Goal: Task Accomplishment & Management: Use online tool/utility

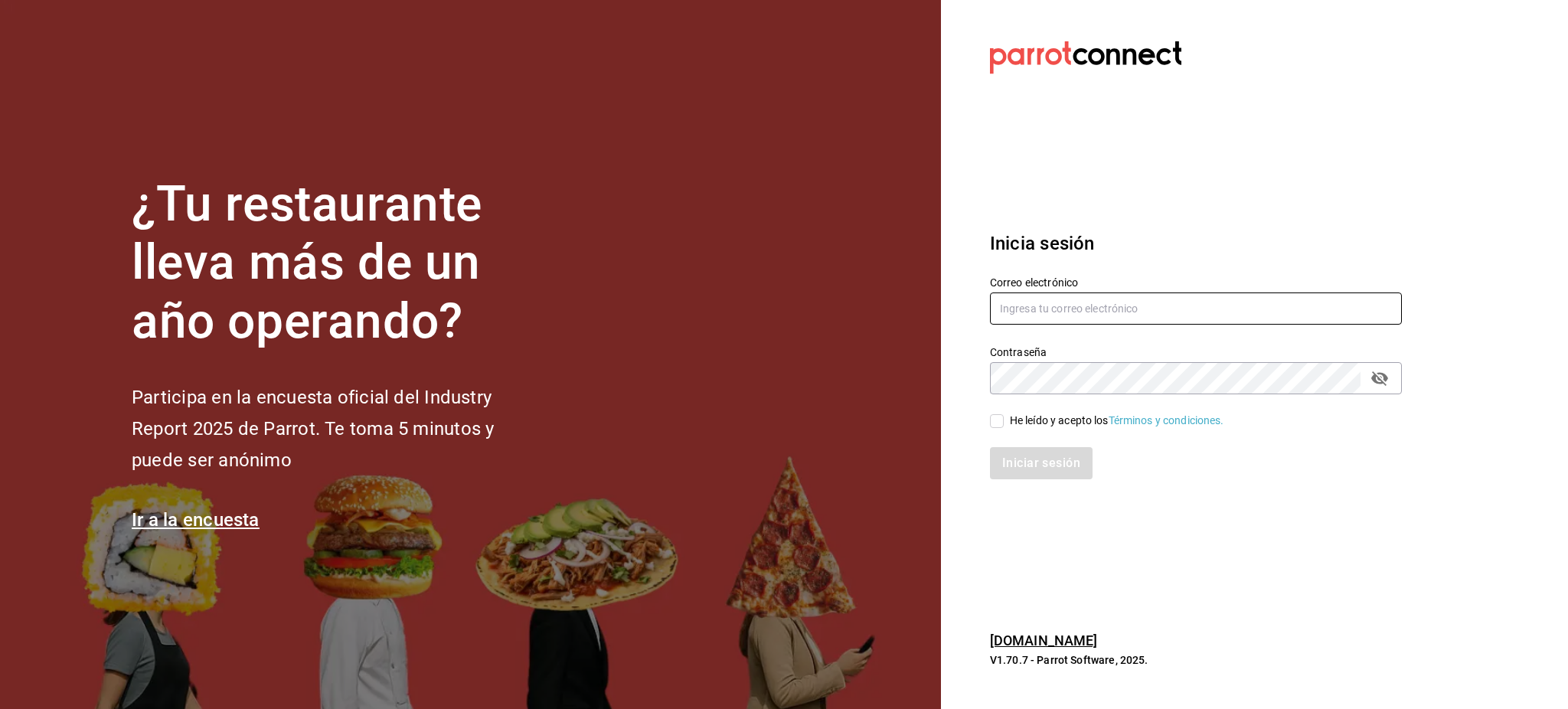
type input "[PERSON_NAME][EMAIL_ADDRESS][PERSON_NAME][DOMAIN_NAME]"
click at [1001, 426] on input "He leído y acepto los Términos y condiciones." at bounding box center [997, 422] width 14 height 14
checkbox input "true"
click at [1037, 457] on button "Iniciar sesión" at bounding box center [1042, 463] width 104 height 32
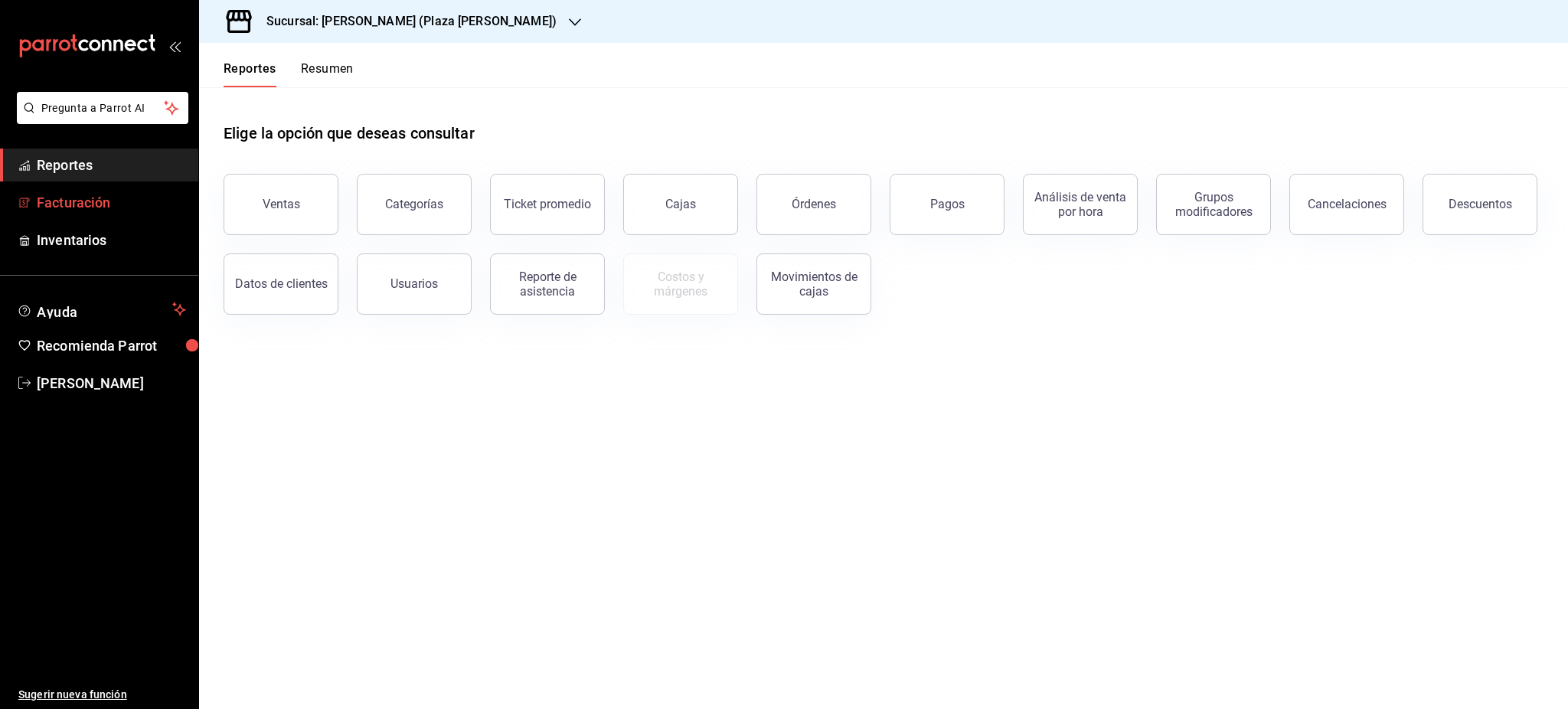
click at [136, 213] on link "Facturación" at bounding box center [99, 202] width 199 height 33
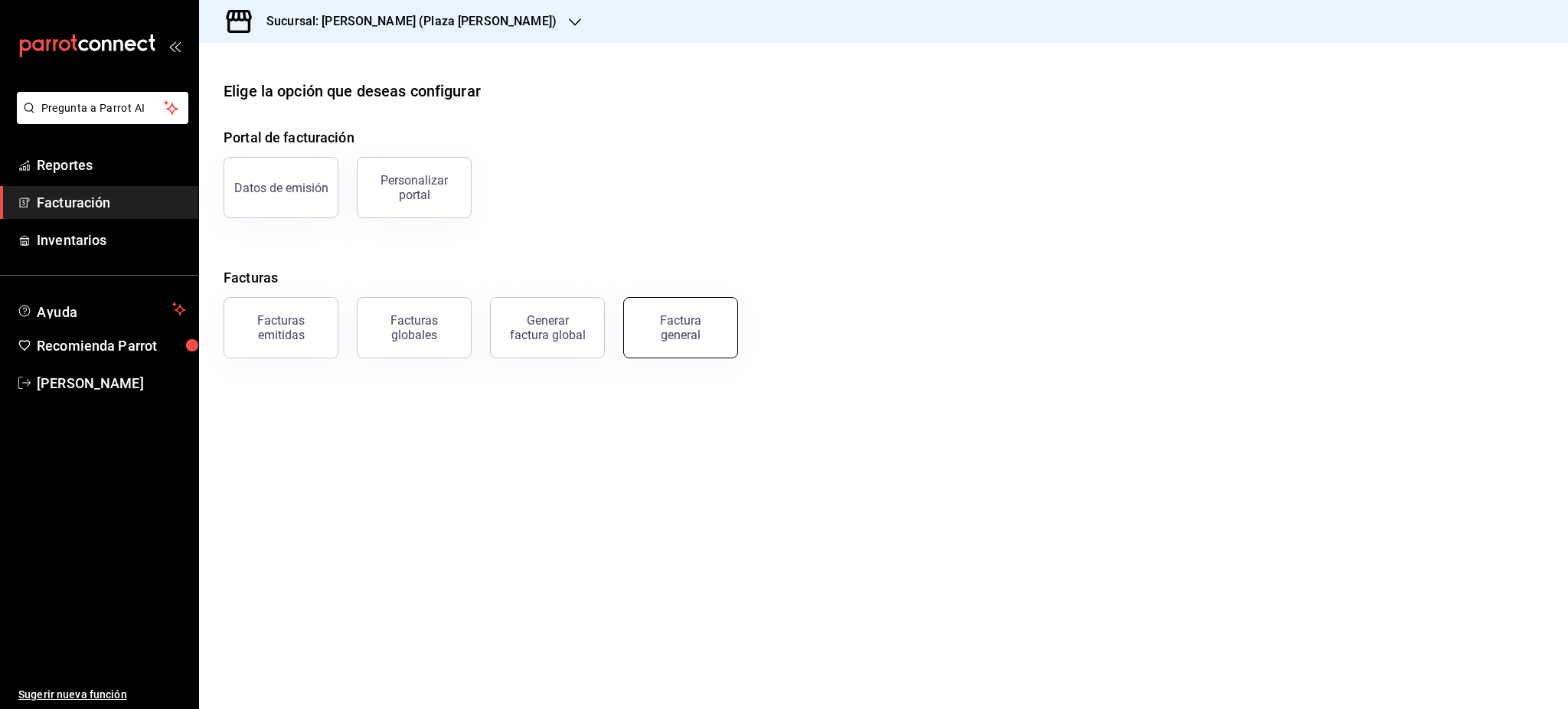
click at [660, 332] on div "Factura general" at bounding box center [680, 328] width 77 height 29
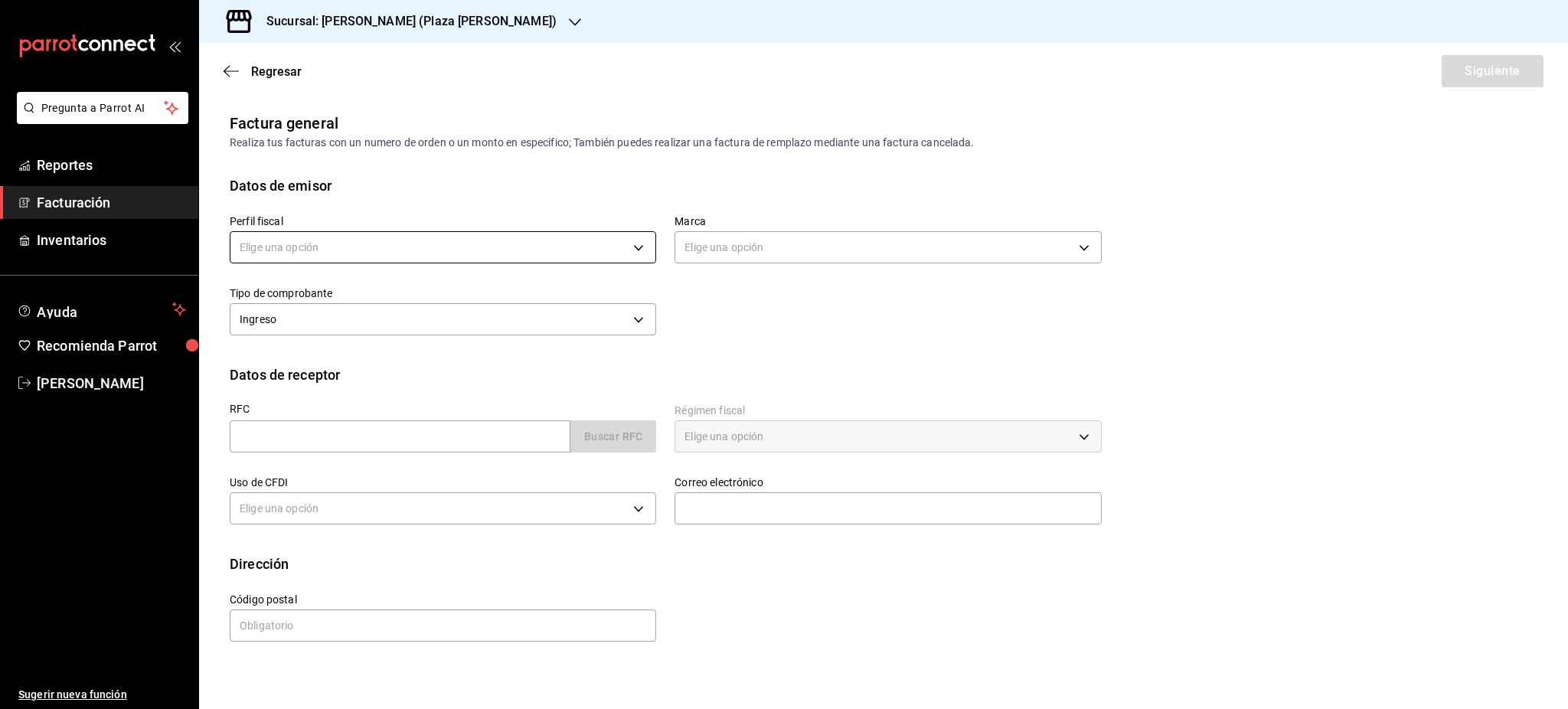
click at [473, 259] on body "Pregunta a Parrot AI Reportes Facturación Inventarios Ayuda Recomienda Parrot […" at bounding box center [784, 354] width 1568 height 709
click at [384, 330] on li "SASTRERIA [PERSON_NAME]" at bounding box center [443, 324] width 425 height 28
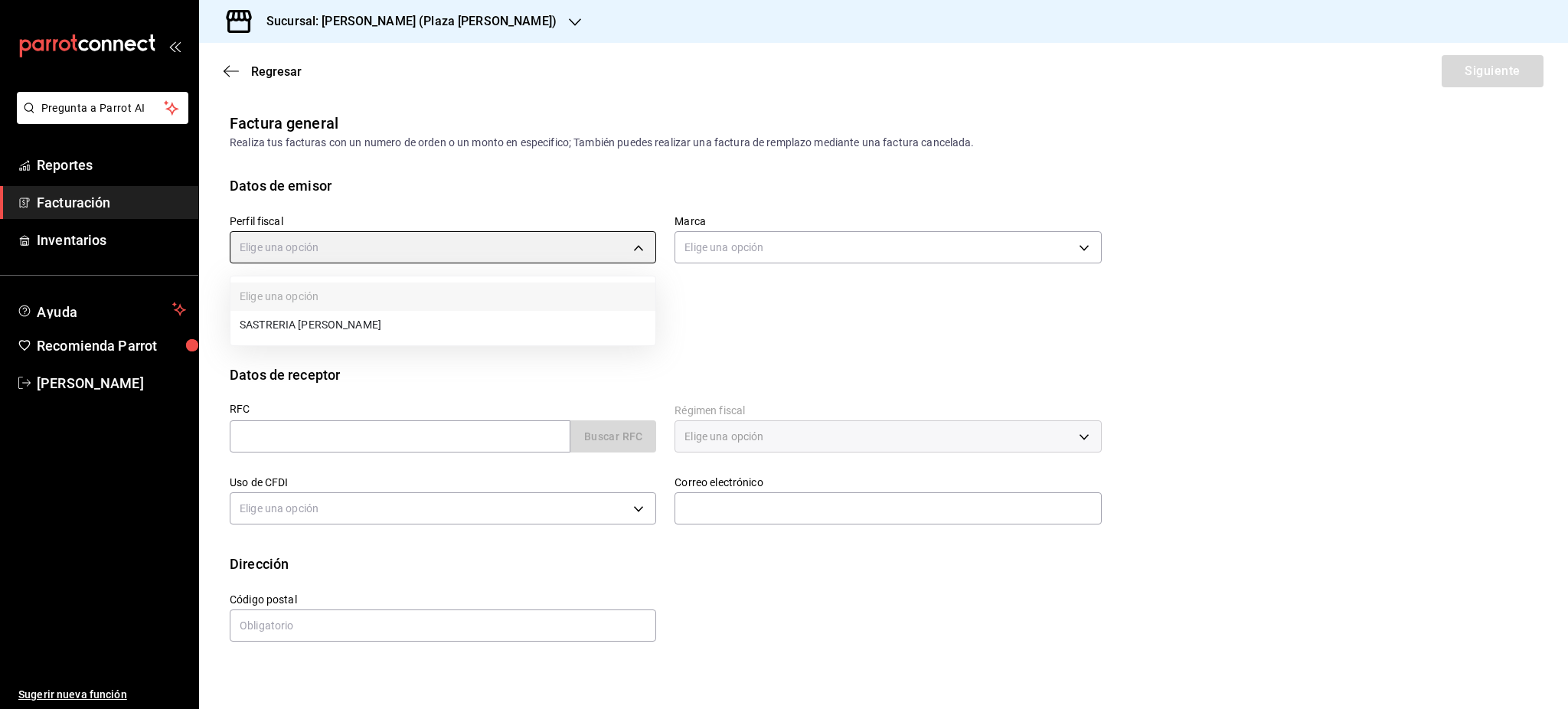
type input "76de7c24-f122-4f5f-b3f8-0af9e0d75272"
type input "abc0a998-24f3-49b9-87eb-b6f27766d4d5"
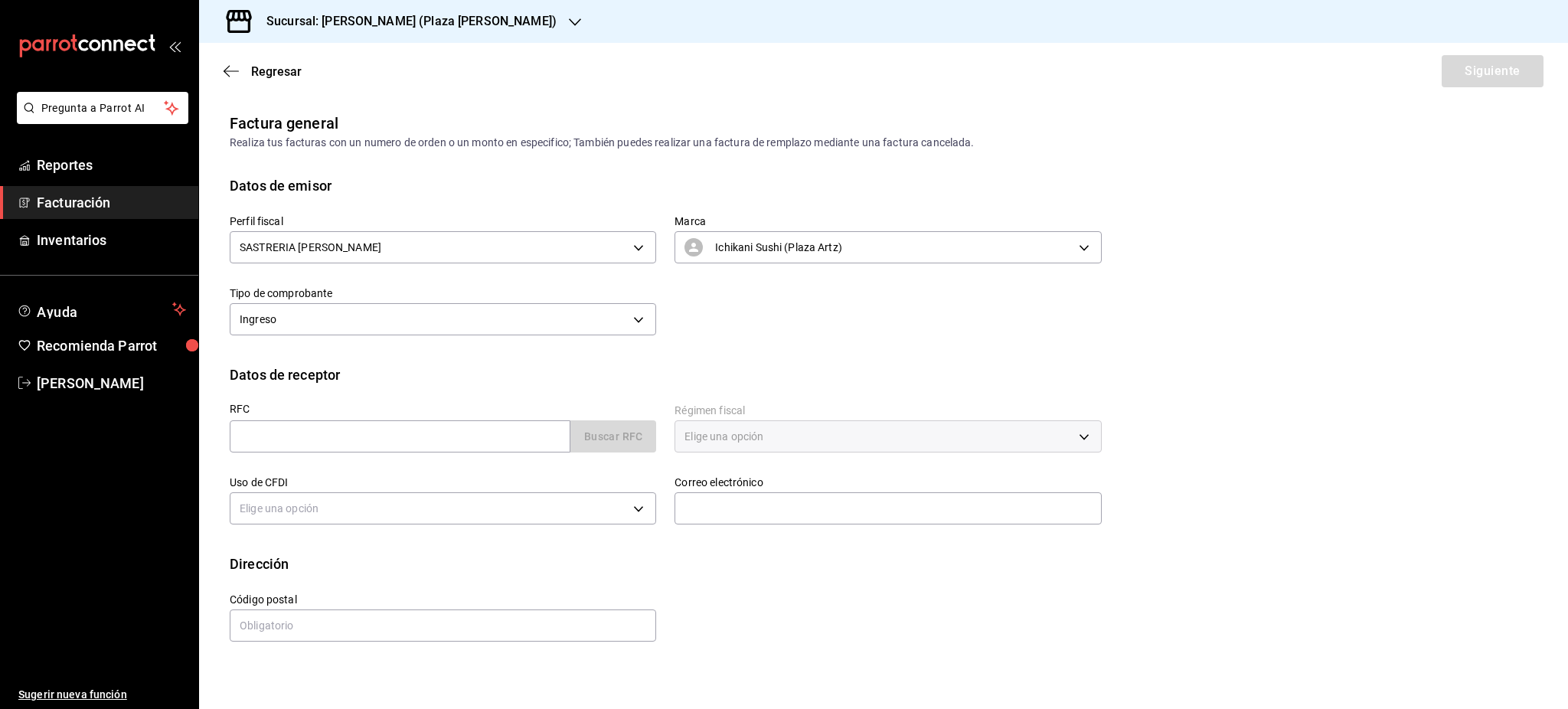
click at [372, 469] on div "Uso de CFDI Elige una opción" at bounding box center [434, 493] width 445 height 72
click at [373, 444] on input "text" at bounding box center [400, 436] width 341 height 32
paste input "PVE891221LL6"
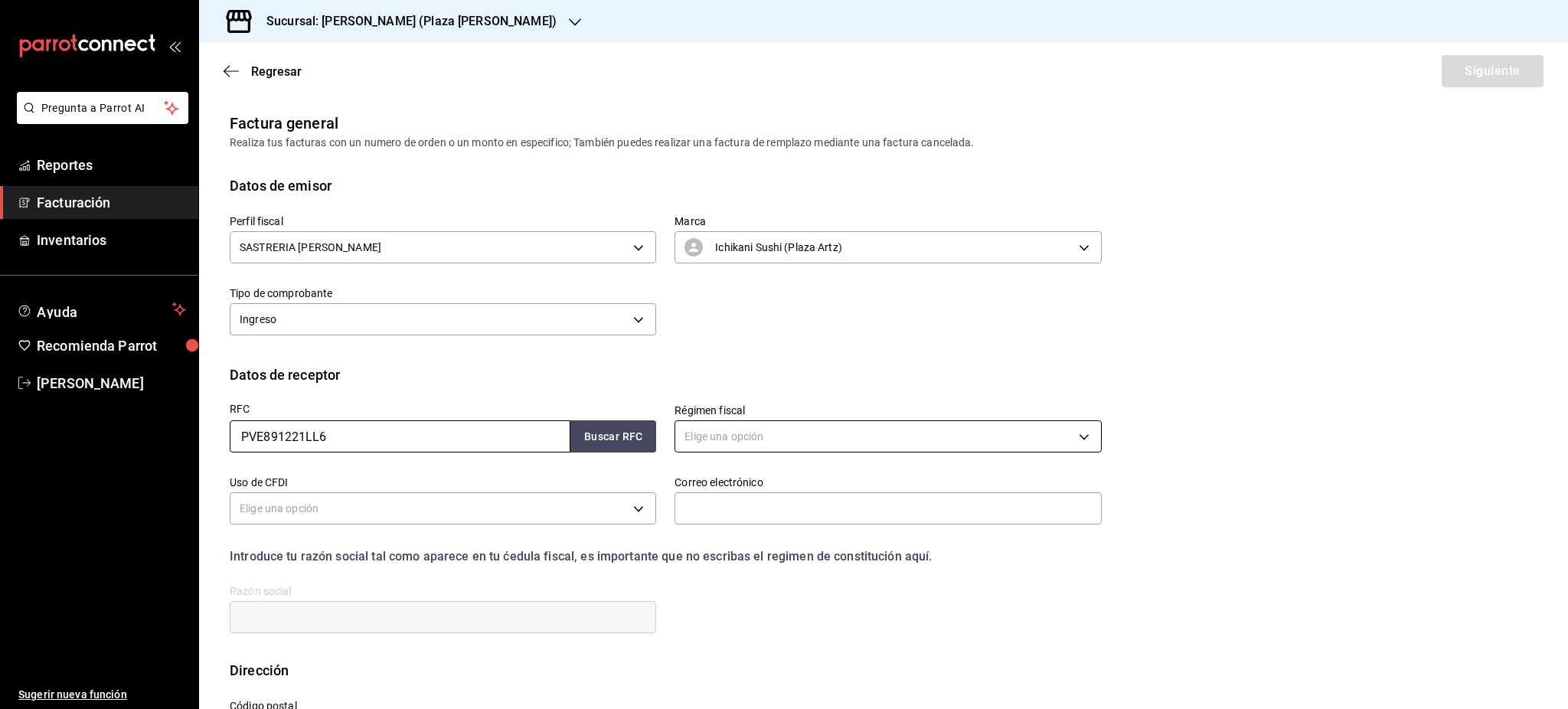
type input "PVE891221LL6"
click at [793, 424] on body "Pregunta a Parrot AI Reportes Facturación Inventarios Ayuda Recomienda Parrot […" at bounding box center [784, 354] width 1568 height 709
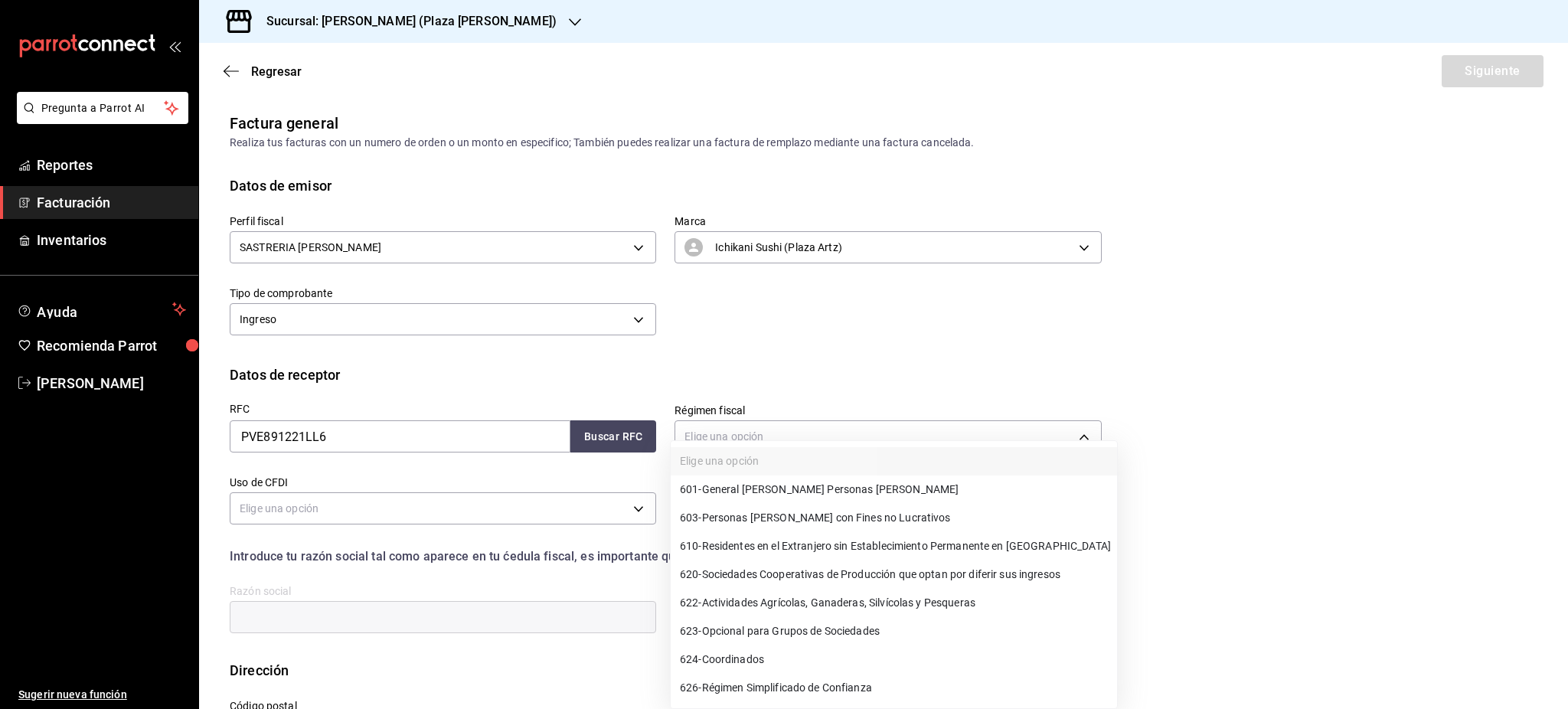
click at [790, 487] on span "601 - General [PERSON_NAME] Personas [PERSON_NAME]" at bounding box center [819, 490] width 279 height 16
type input "601"
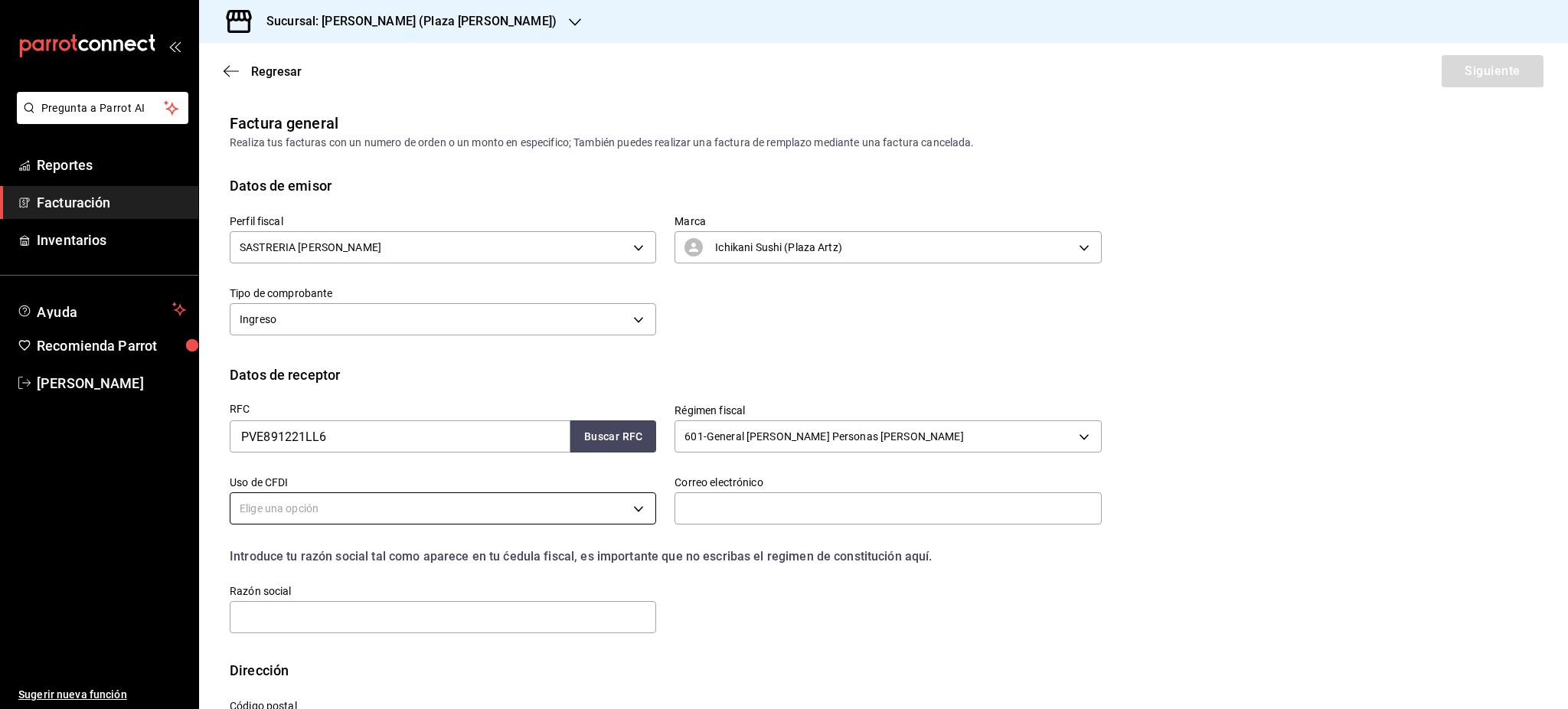
click at [468, 509] on body "Pregunta a Parrot AI Reportes Facturación Inventarios Ayuda Recomienda Parrot […" at bounding box center [784, 354] width 1568 height 709
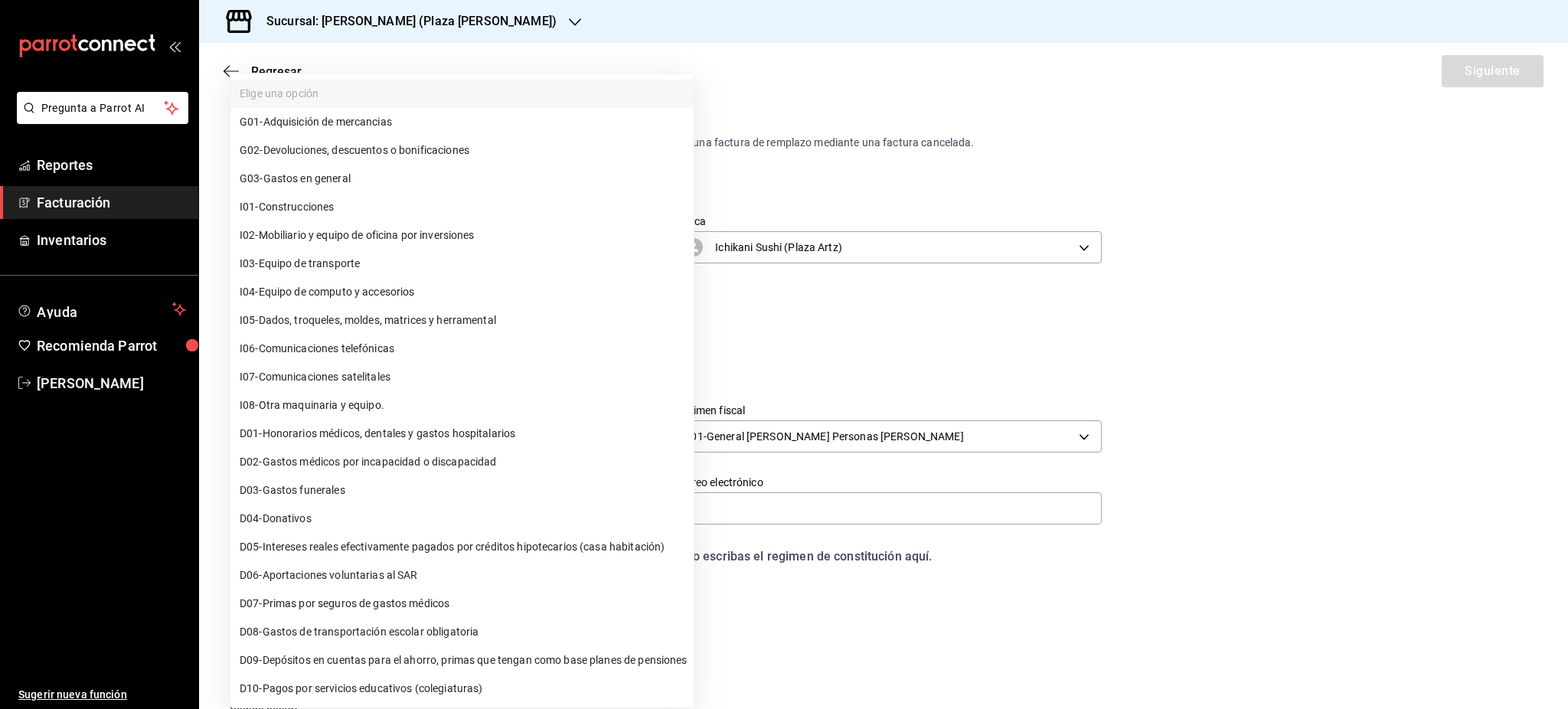
click at [416, 177] on li "G03 - Gastos en general" at bounding box center [462, 178] width 464 height 28
type input "G03"
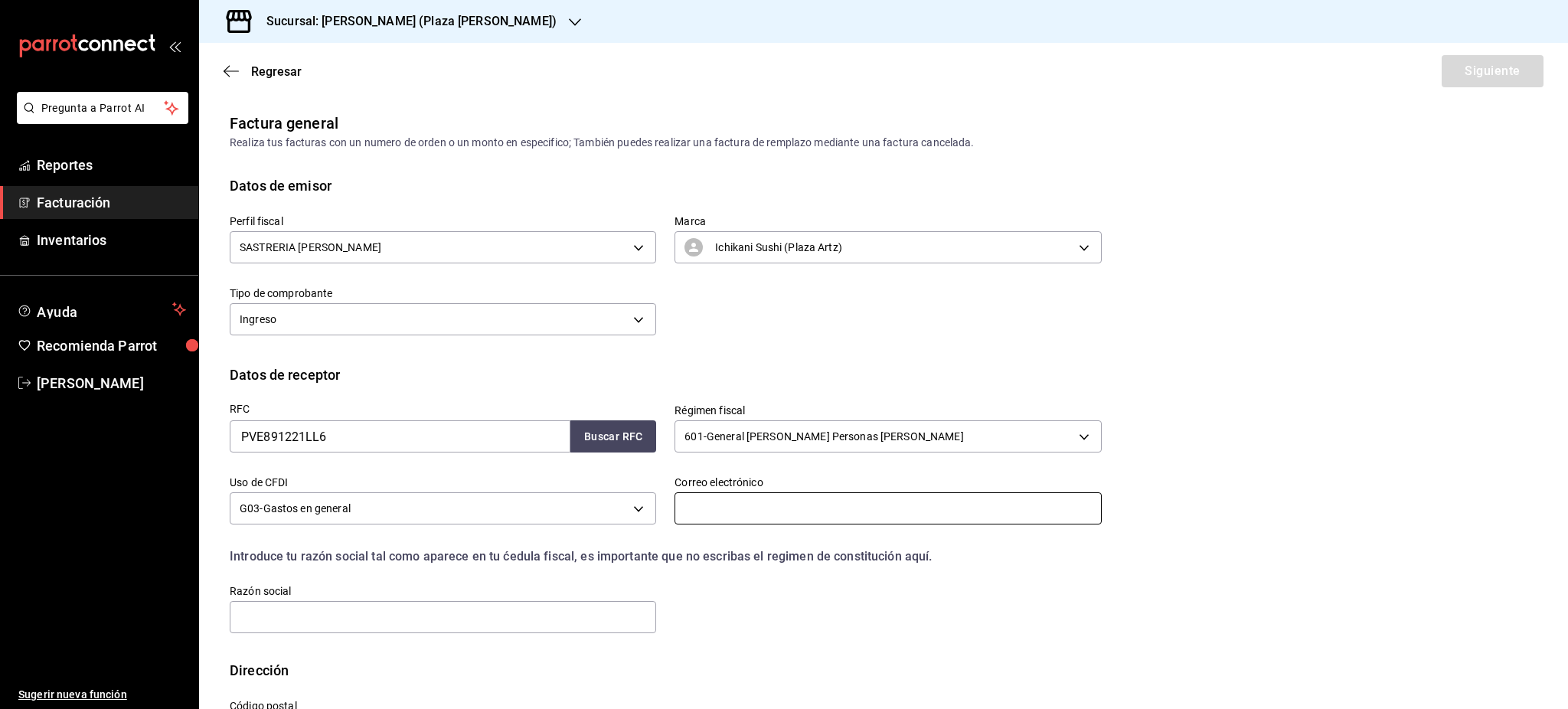
click at [746, 496] on input "text" at bounding box center [888, 508] width 427 height 32
paste input "11000"
type input "11000"
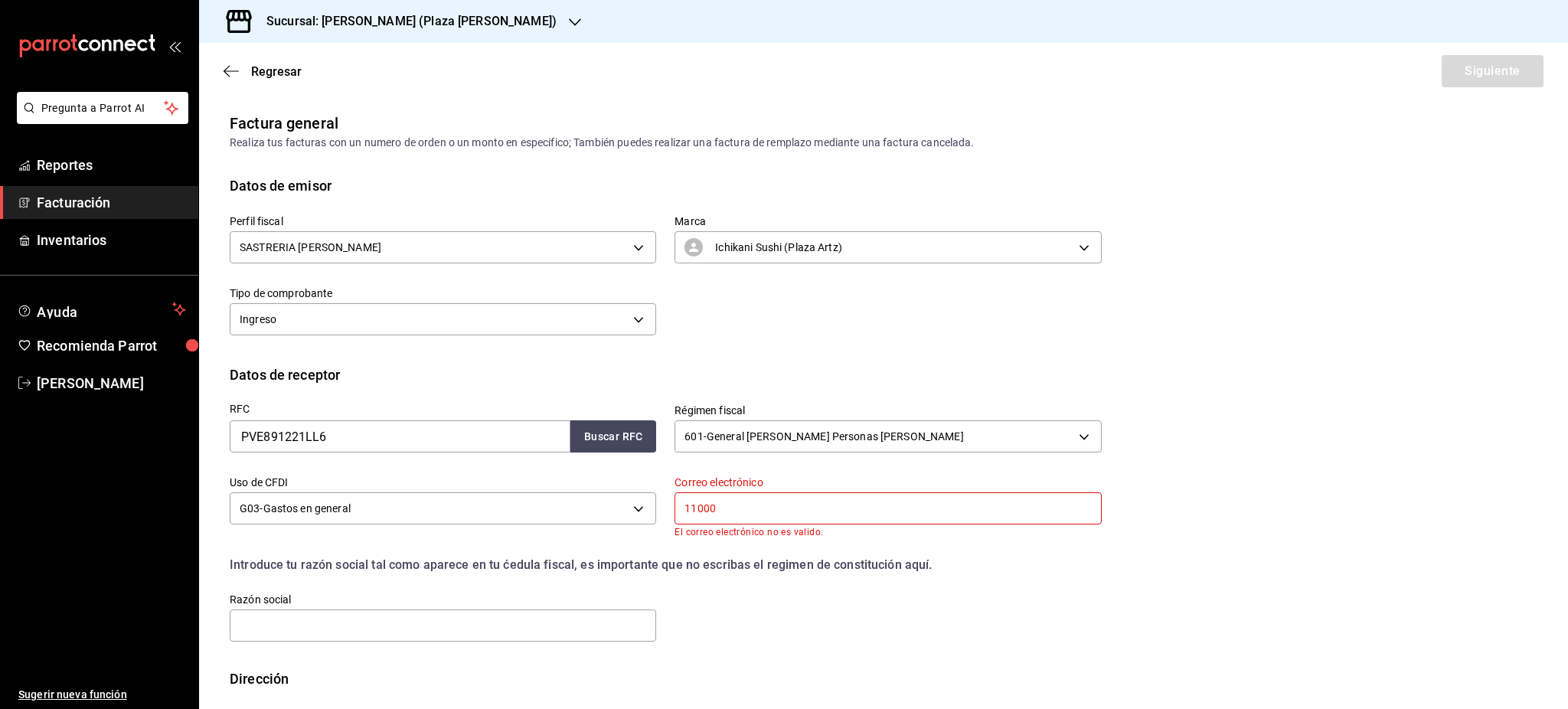
drag, startPoint x: 747, startPoint y: 511, endPoint x: 629, endPoint y: 486, distance: 120.6
click at [629, 486] on div "RFC PVE891221LL6 Buscar RFC Régimen fiscal 601 - General [PERSON_NAME] Personas…" at bounding box center [656, 515] width 890 height 259
click at [413, 611] on input "text" at bounding box center [443, 626] width 427 height 32
click at [810, 521] on input "text" at bounding box center [888, 508] width 427 height 32
click at [365, 631] on input "text" at bounding box center [443, 626] width 427 height 32
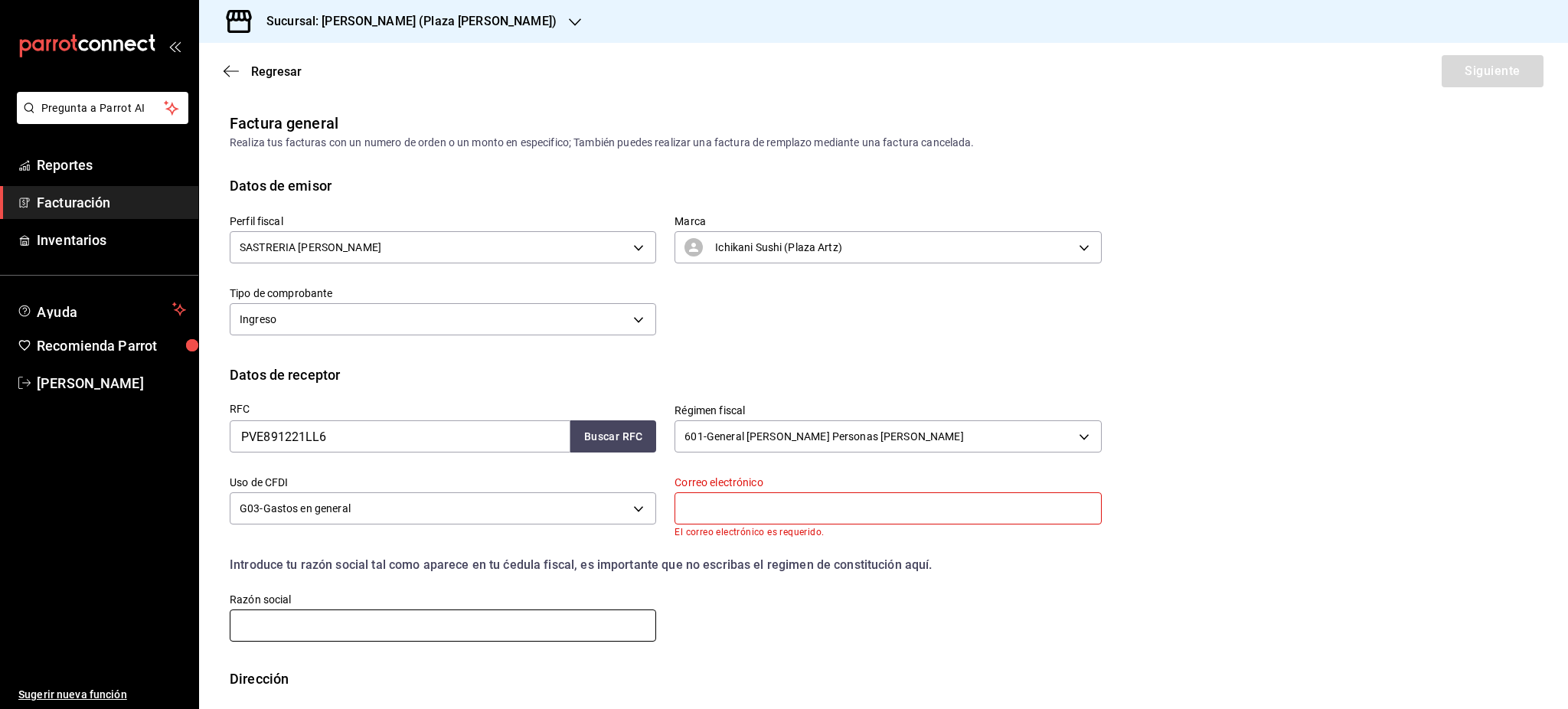
paste input "11000"
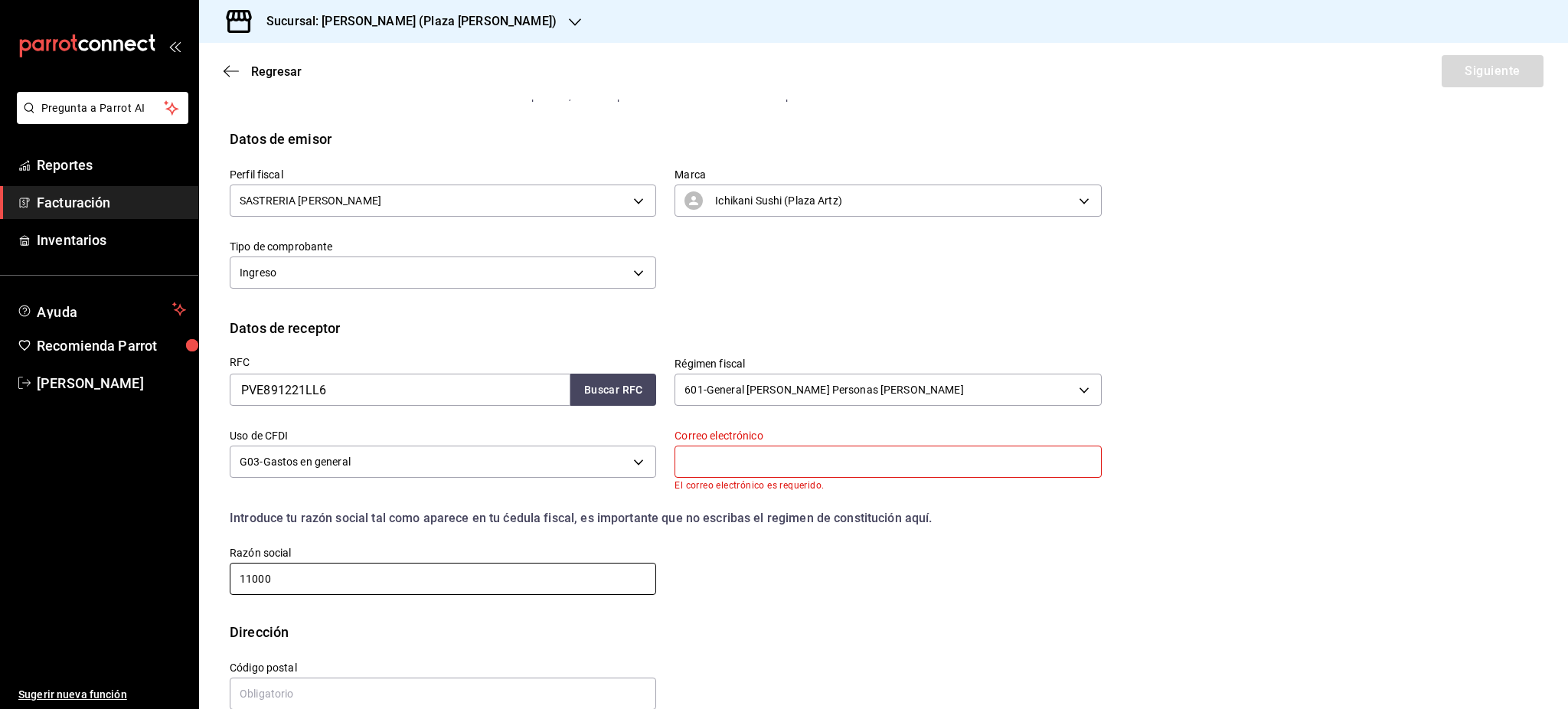
scroll to position [73, 0]
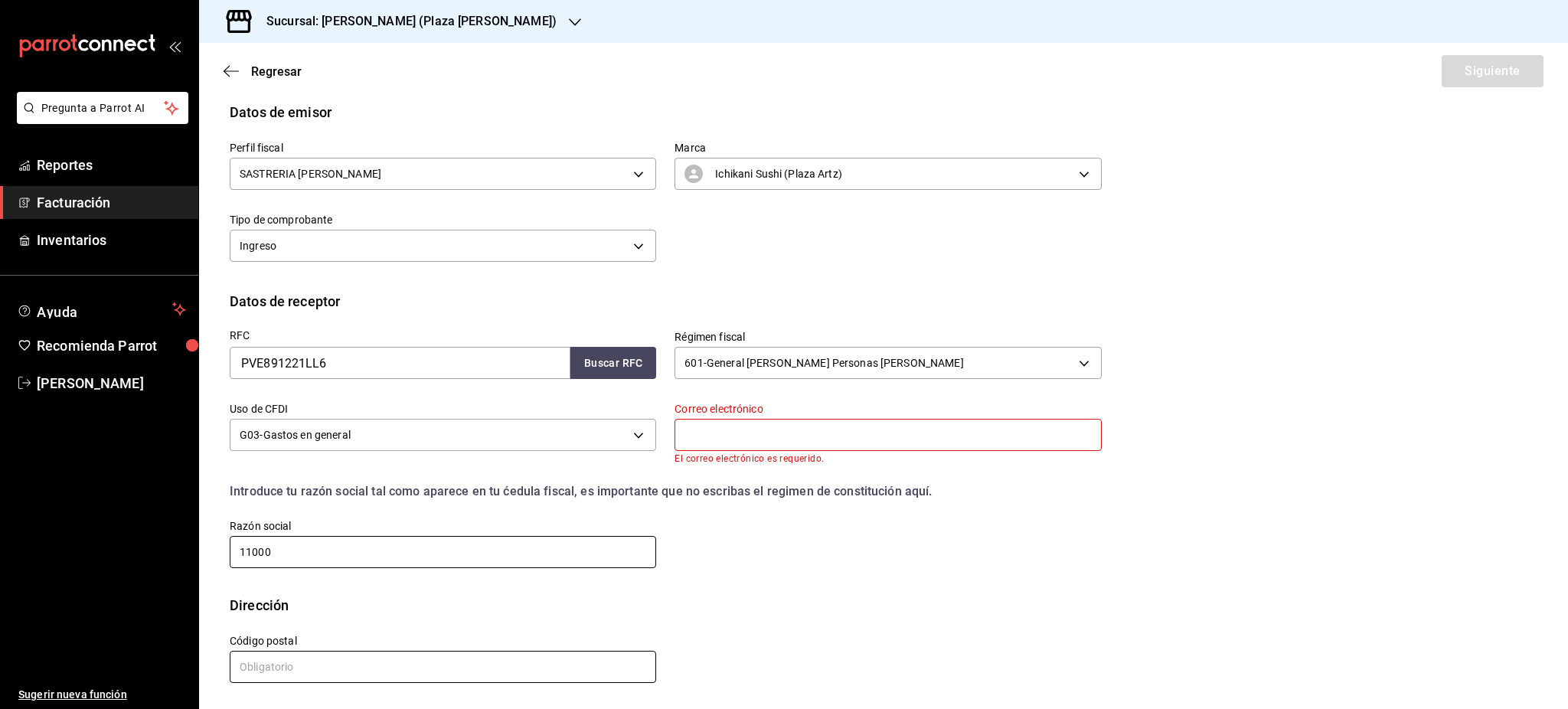
type input "11000"
click at [365, 660] on input "text" at bounding box center [443, 667] width 427 height 32
paste input "11000"
type input "11000"
drag, startPoint x: 310, startPoint y: 544, endPoint x: 201, endPoint y: 530, distance: 109.9
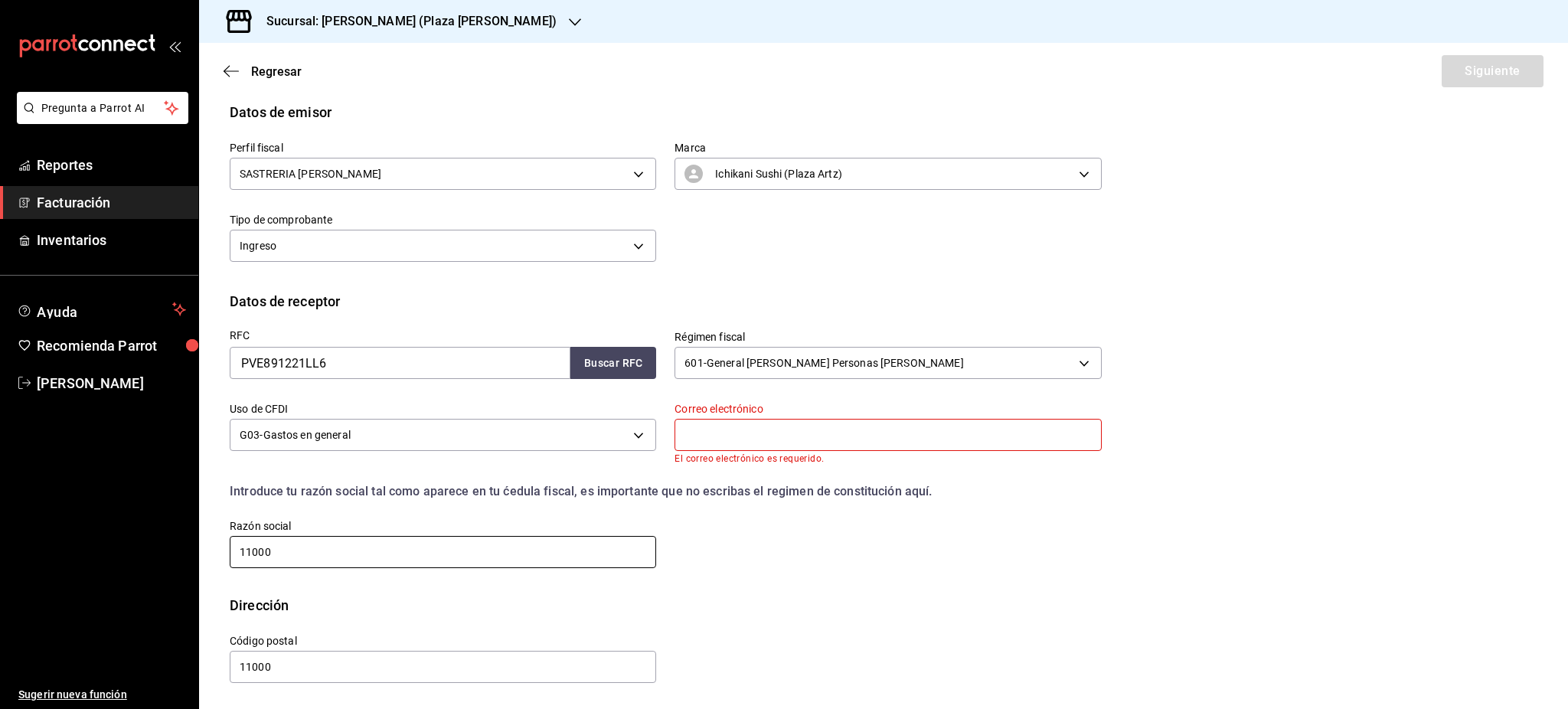
click at [203, 531] on div "Datos de receptor RFC PVE891221LL6 Buscar RFC Régimen fiscal 601 - General [PER…" at bounding box center [883, 442] width 1369 height 304
paste input "PARFUMERIE VERSAILLES"
type input "PARFUMERIE VERSAILLES"
click at [776, 423] on input "text" at bounding box center [888, 435] width 427 height 32
paste input "[EMAIL_ADDRESS][DOMAIN_NAME]"
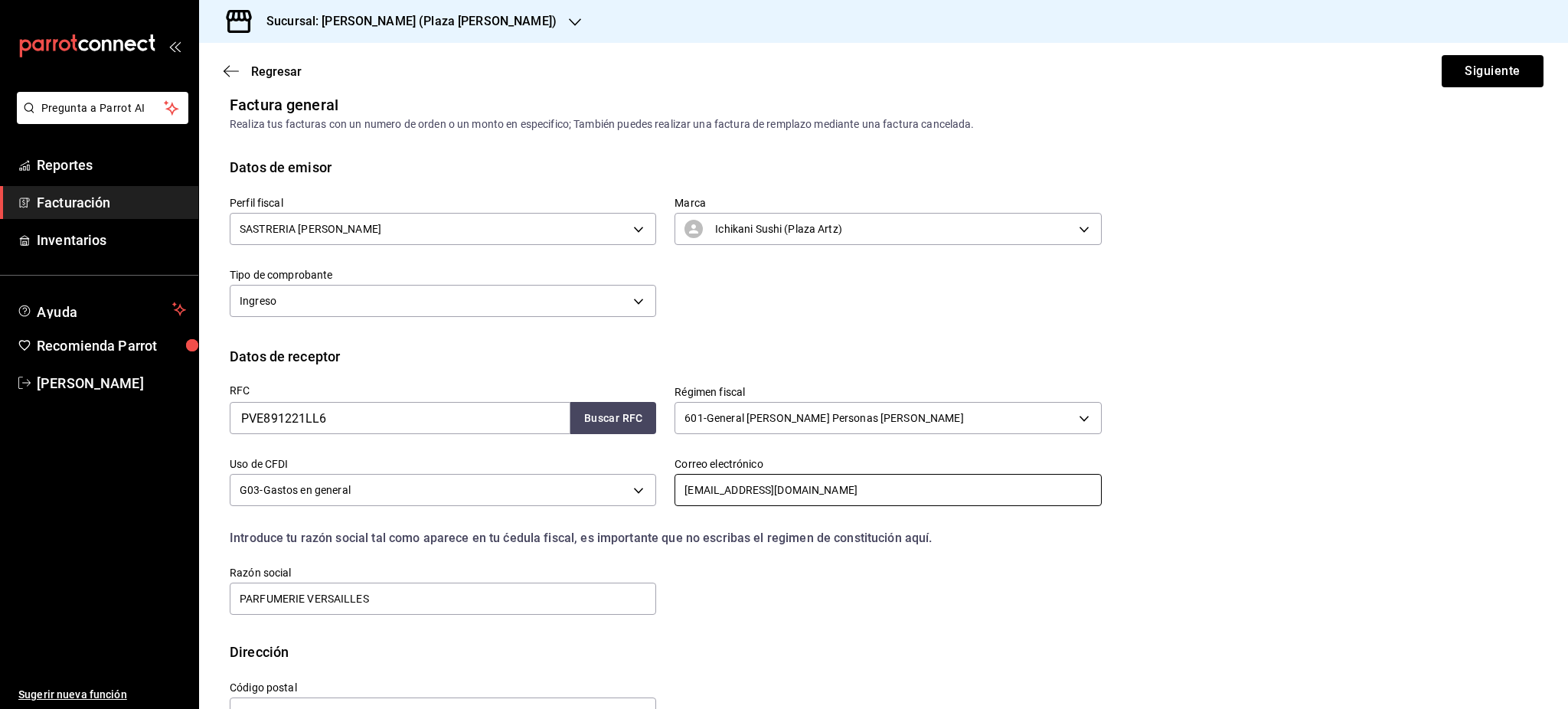
scroll to position [0, 0]
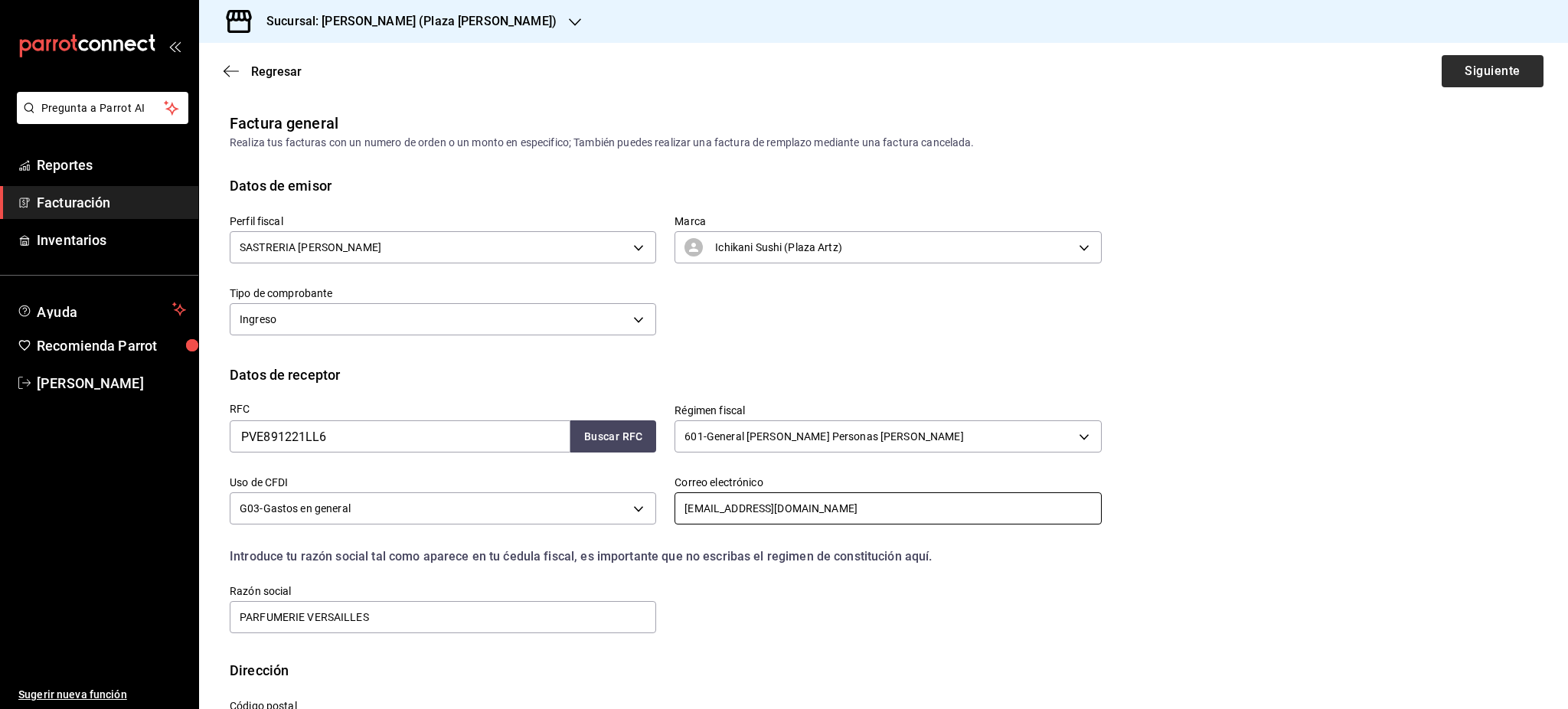
type input "[EMAIL_ADDRESS][DOMAIN_NAME]"
click at [1465, 62] on button "Siguiente" at bounding box center [1492, 71] width 101 height 32
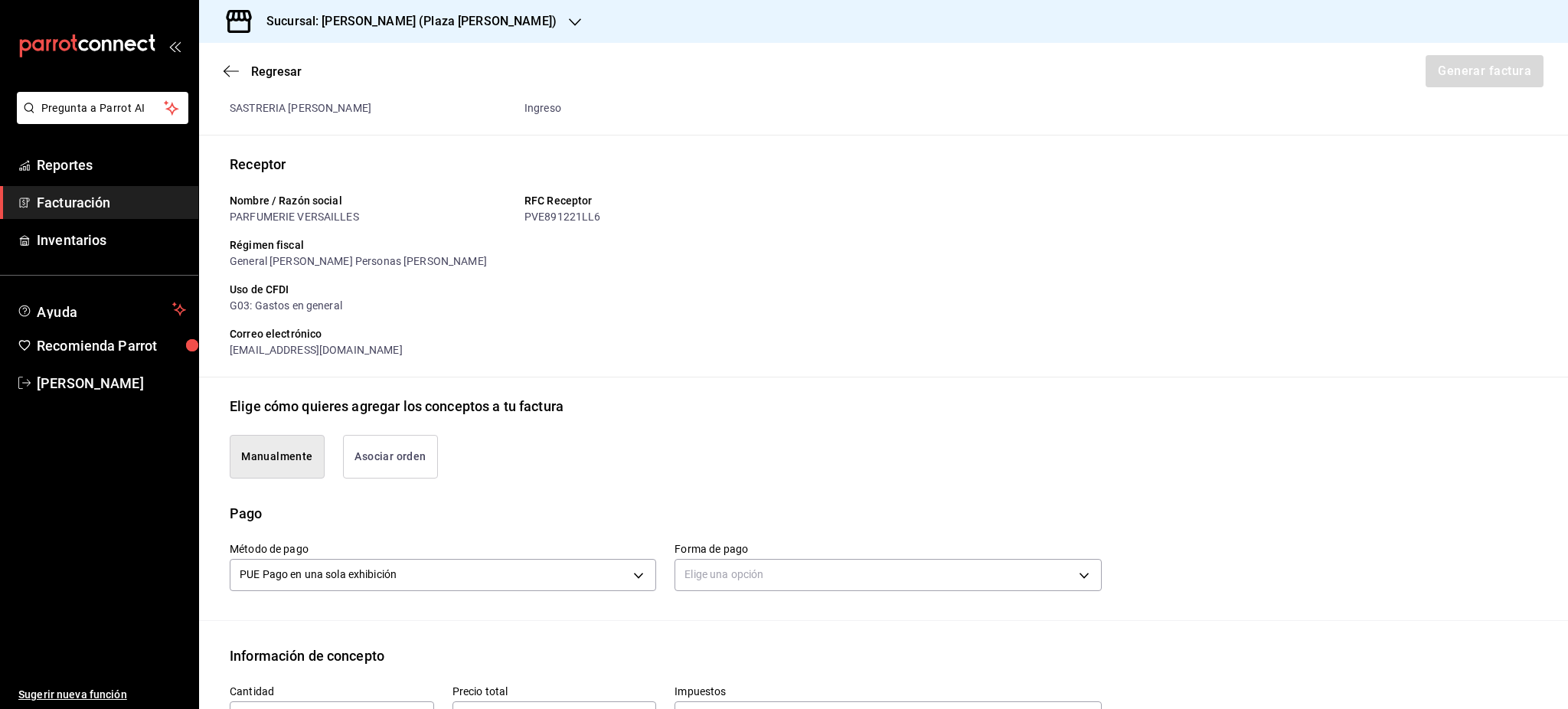
scroll to position [102, 0]
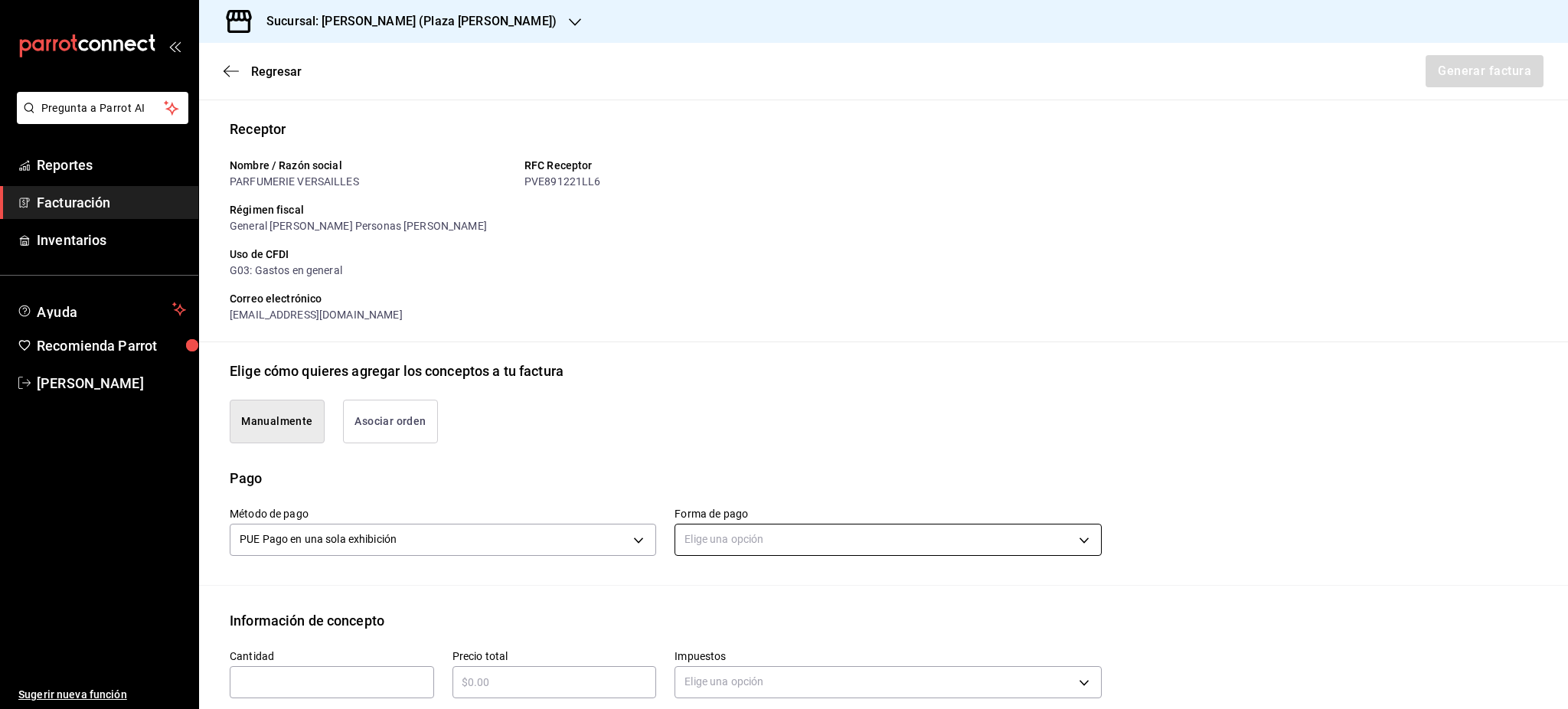
click at [688, 548] on body "Pregunta a Parrot AI Reportes Facturación Inventarios Ayuda Recomienda Parrot […" at bounding box center [784, 354] width 1568 height 709
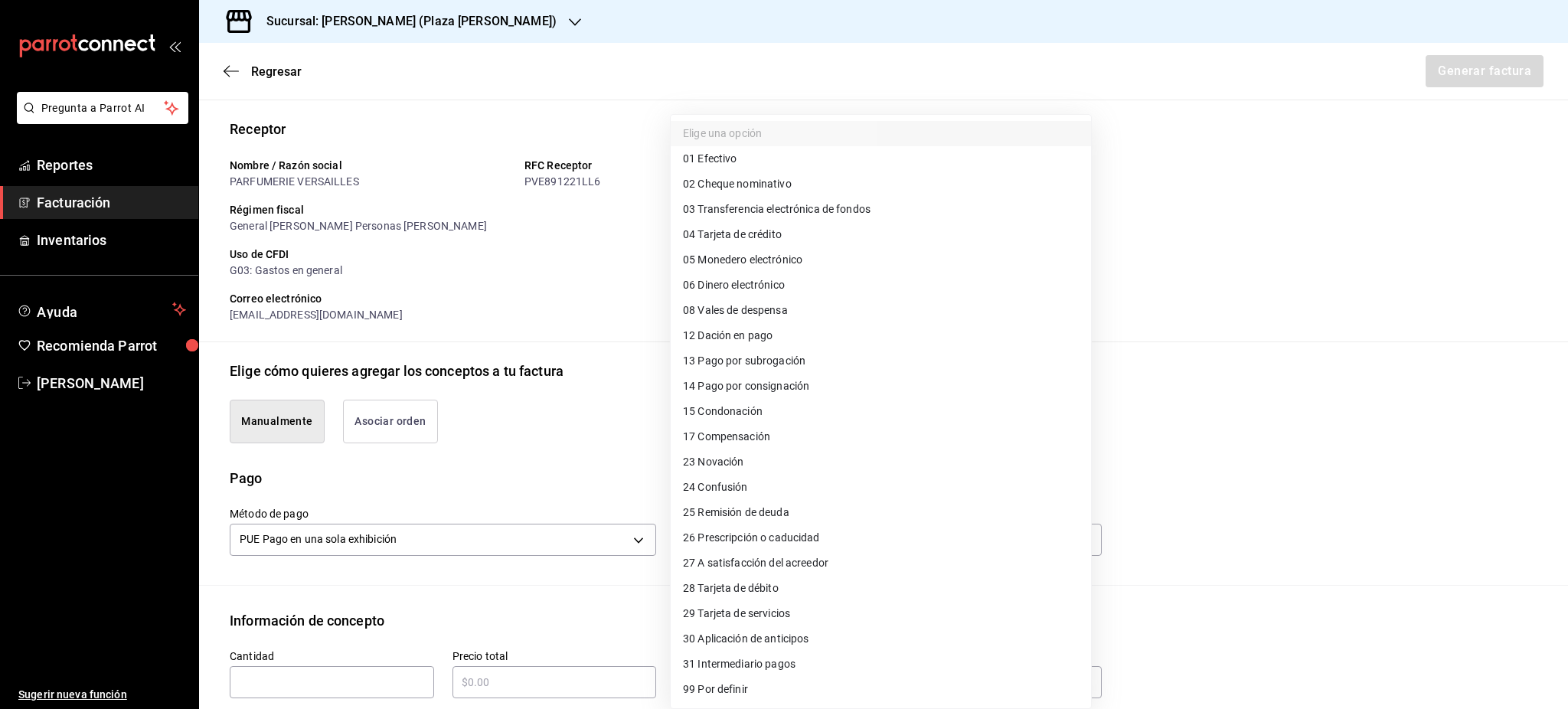
click at [770, 230] on span "04 Tarjeta de crédito" at bounding box center [732, 234] width 99 height 16
type input "04"
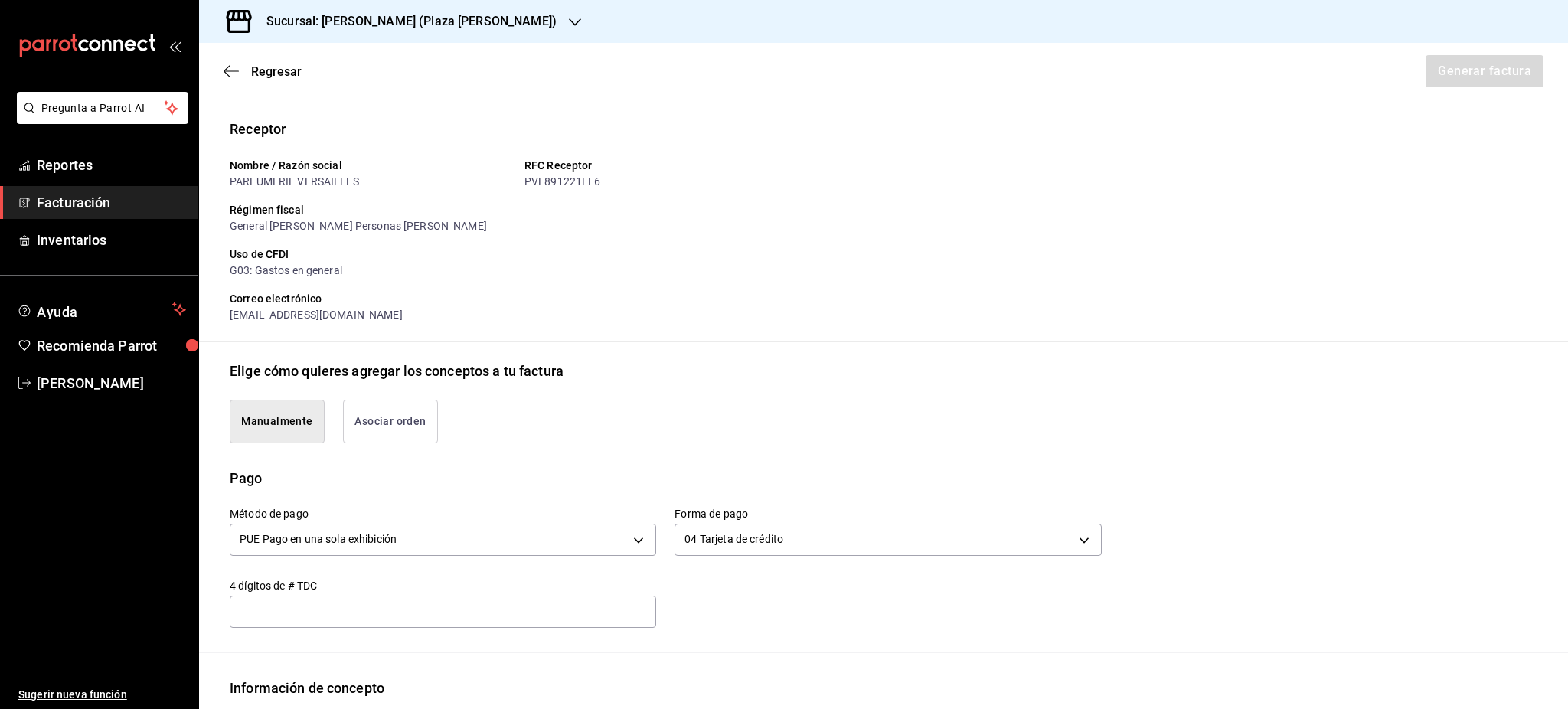
click at [895, 361] on div "Elige cómo quieres agregar los conceptos a tu factura" at bounding box center [883, 371] width 1307 height 21
click at [380, 622] on div "​" at bounding box center [443, 612] width 427 height 32
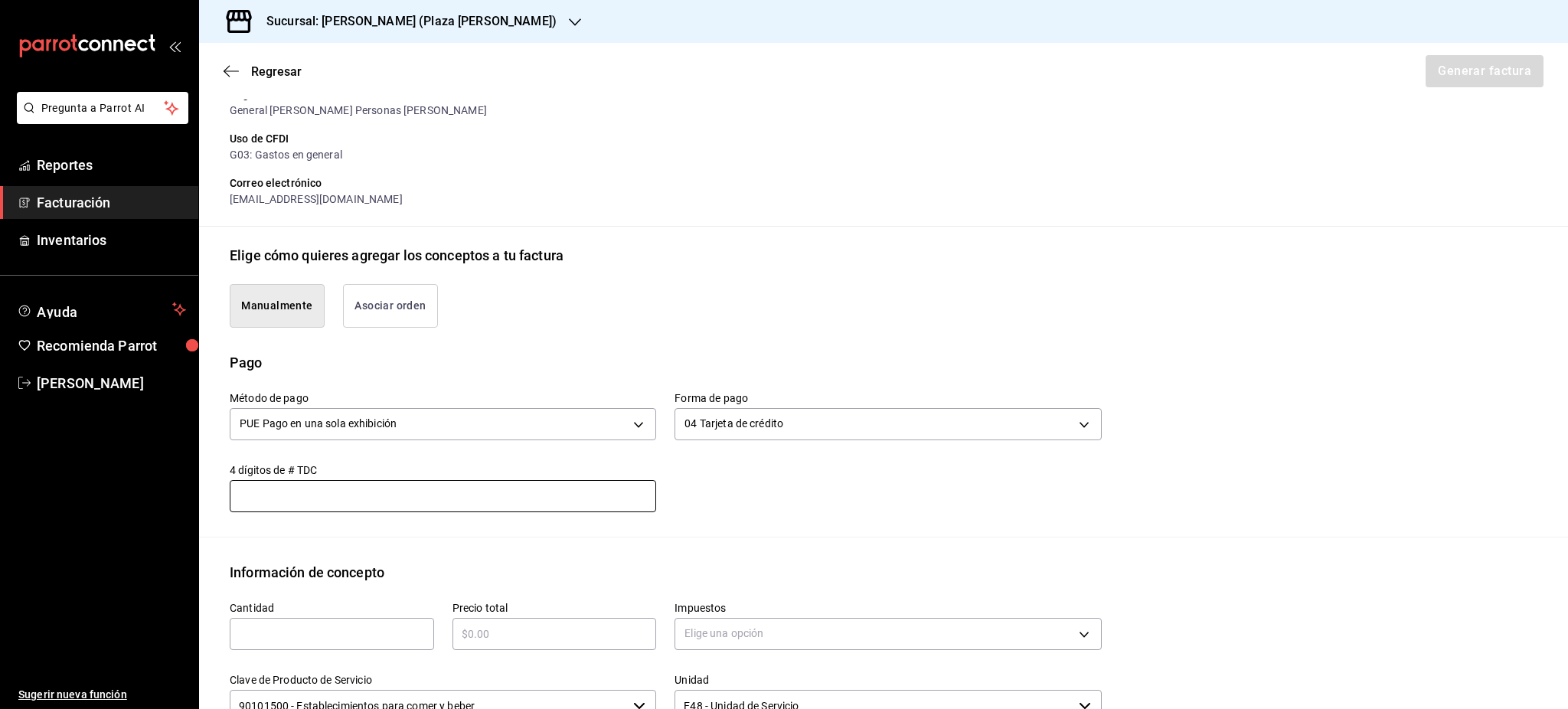
scroll to position [306, 0]
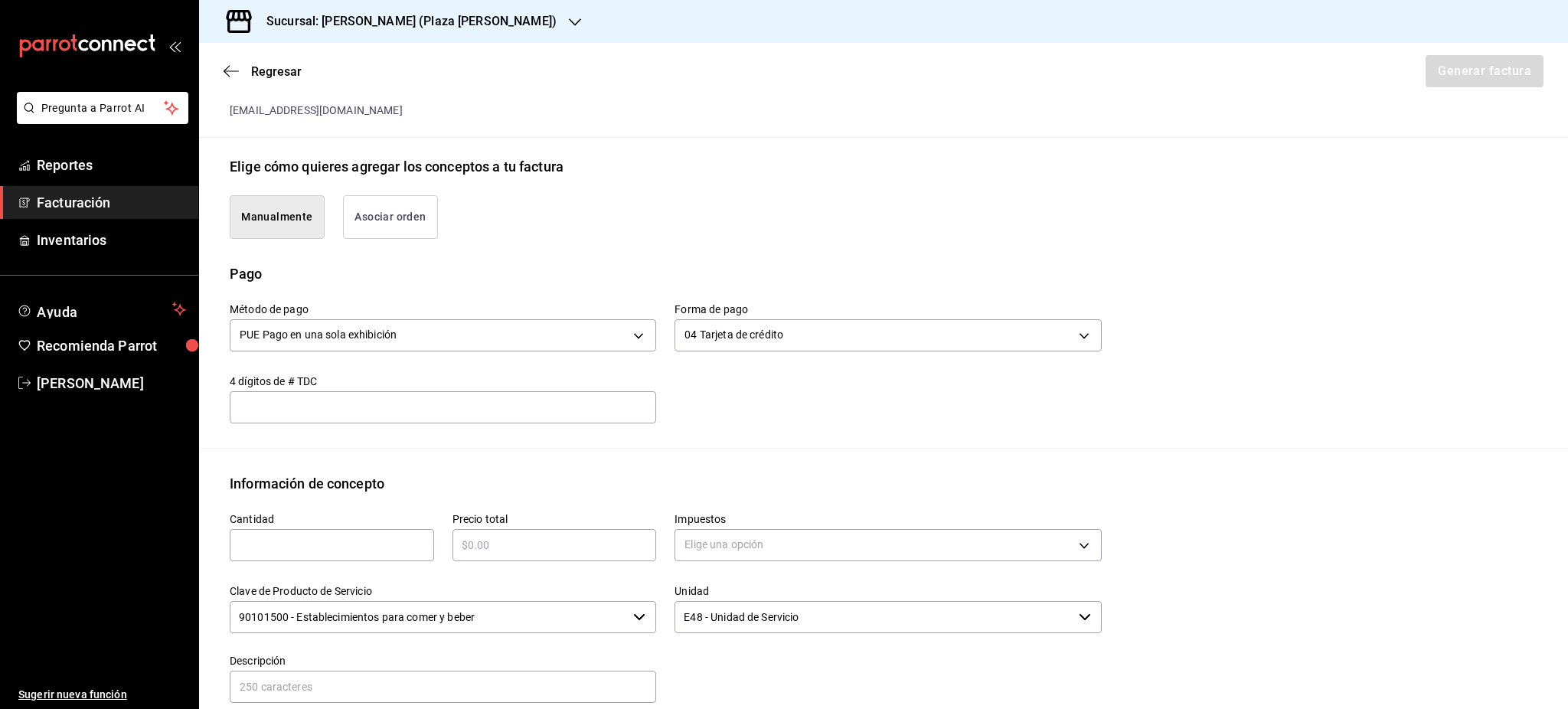
click at [346, 548] on input "text" at bounding box center [332, 545] width 205 height 18
type input "1"
type input "$2600"
click at [735, 553] on body "Pregunta a Parrot AI Reportes Facturación Inventarios Ayuda Recomienda Parrot […" at bounding box center [784, 354] width 1568 height 709
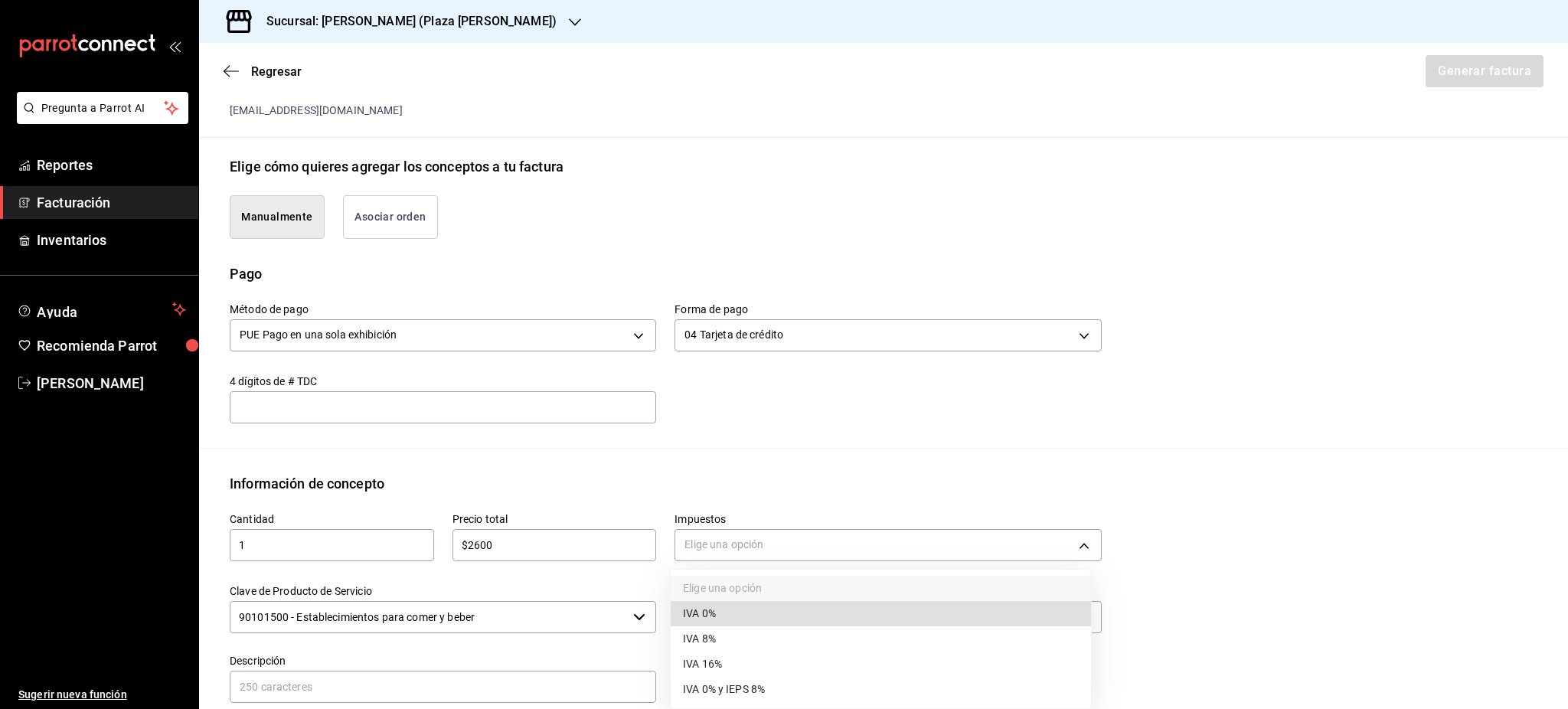
click at [760, 549] on div at bounding box center [784, 354] width 1568 height 709
click at [746, 563] on div "Elige una opción" at bounding box center [888, 543] width 427 height 40
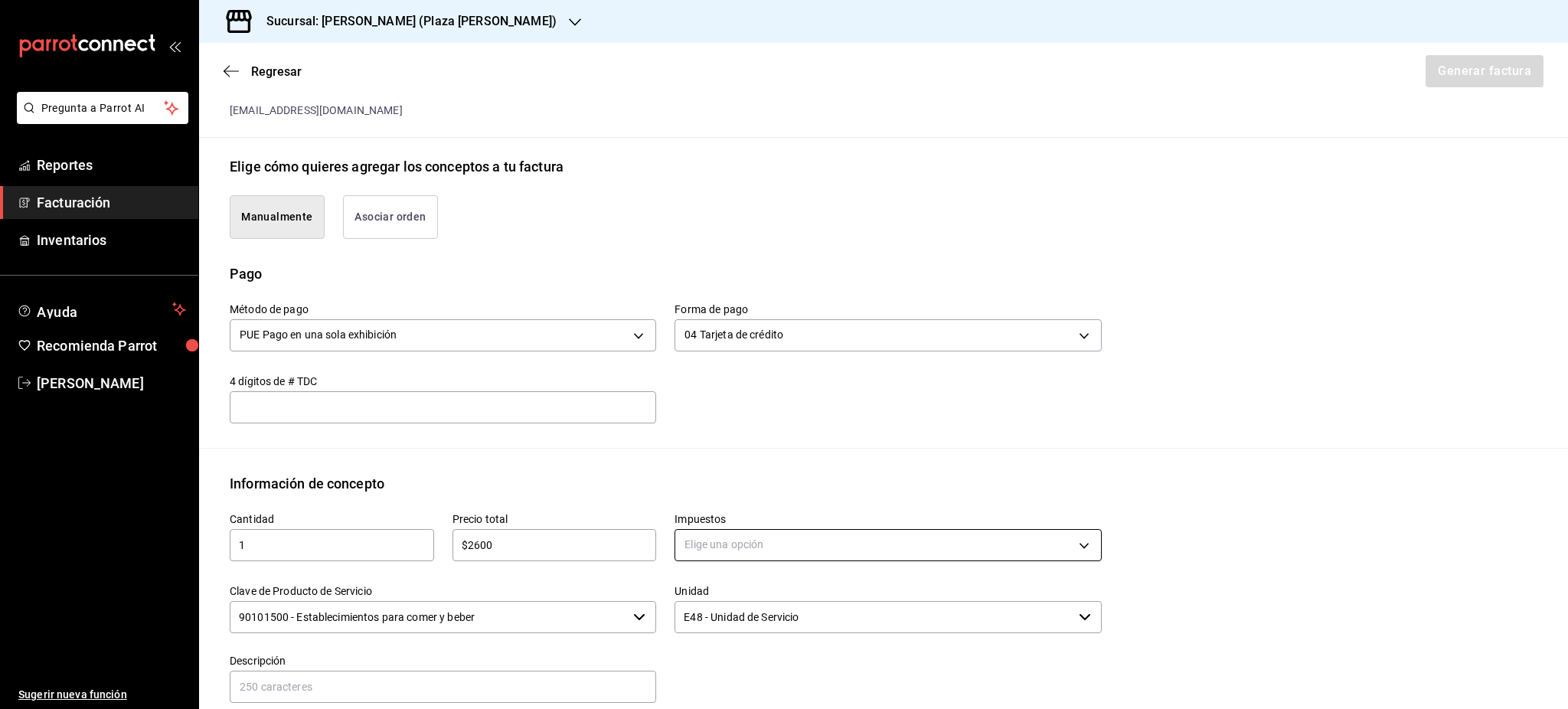
click at [744, 553] on body "Pregunta a Parrot AI Reportes Facturación Inventarios Ayuda Recomienda Parrot […" at bounding box center [784, 354] width 1568 height 709
click at [1075, 550] on div at bounding box center [784, 354] width 1568 height 709
click at [1060, 546] on body "Pregunta a Parrot AI Reportes Facturación Inventarios Ayuda Recomienda Parrot […" at bounding box center [784, 354] width 1568 height 709
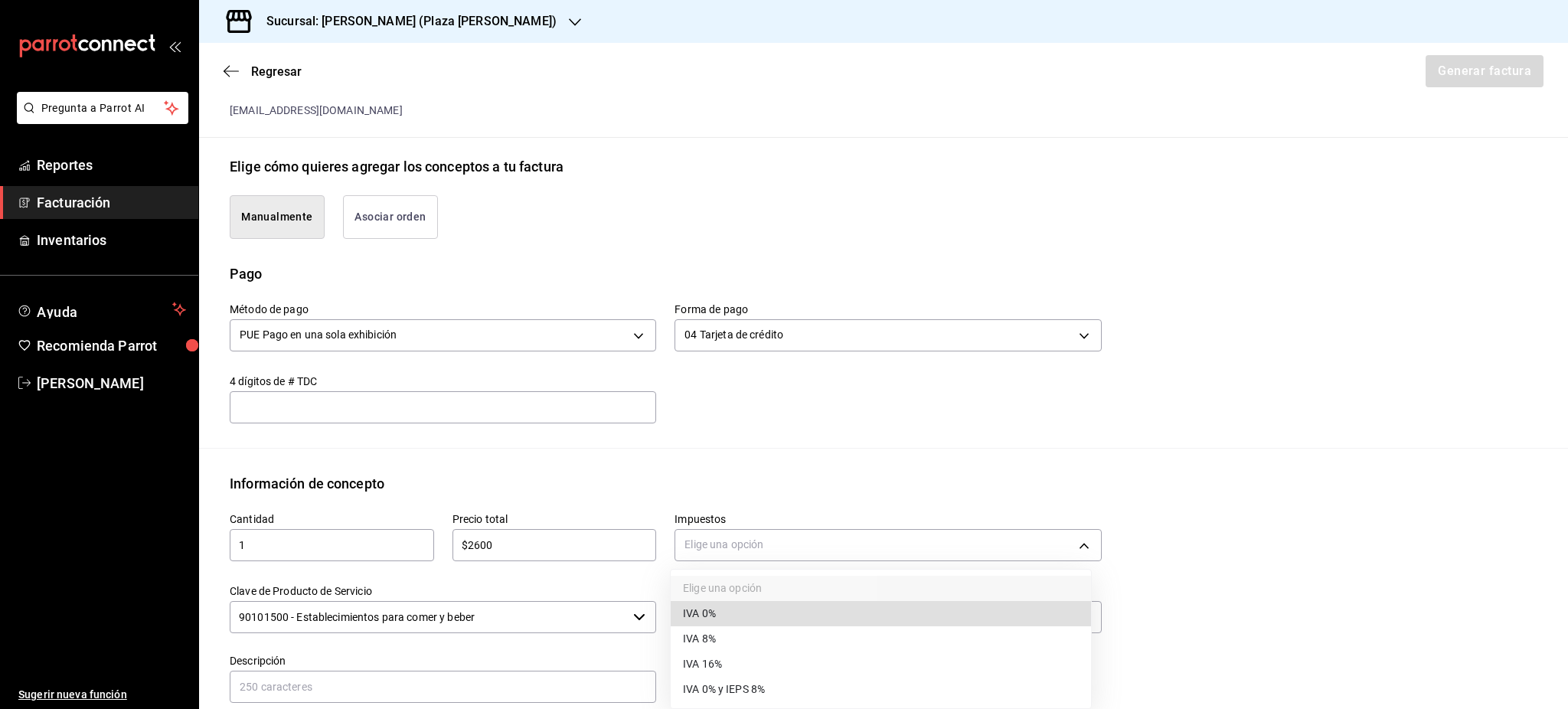
click at [723, 655] on li "IVA 16%" at bounding box center [881, 664] width 421 height 25
type input "IVA_16"
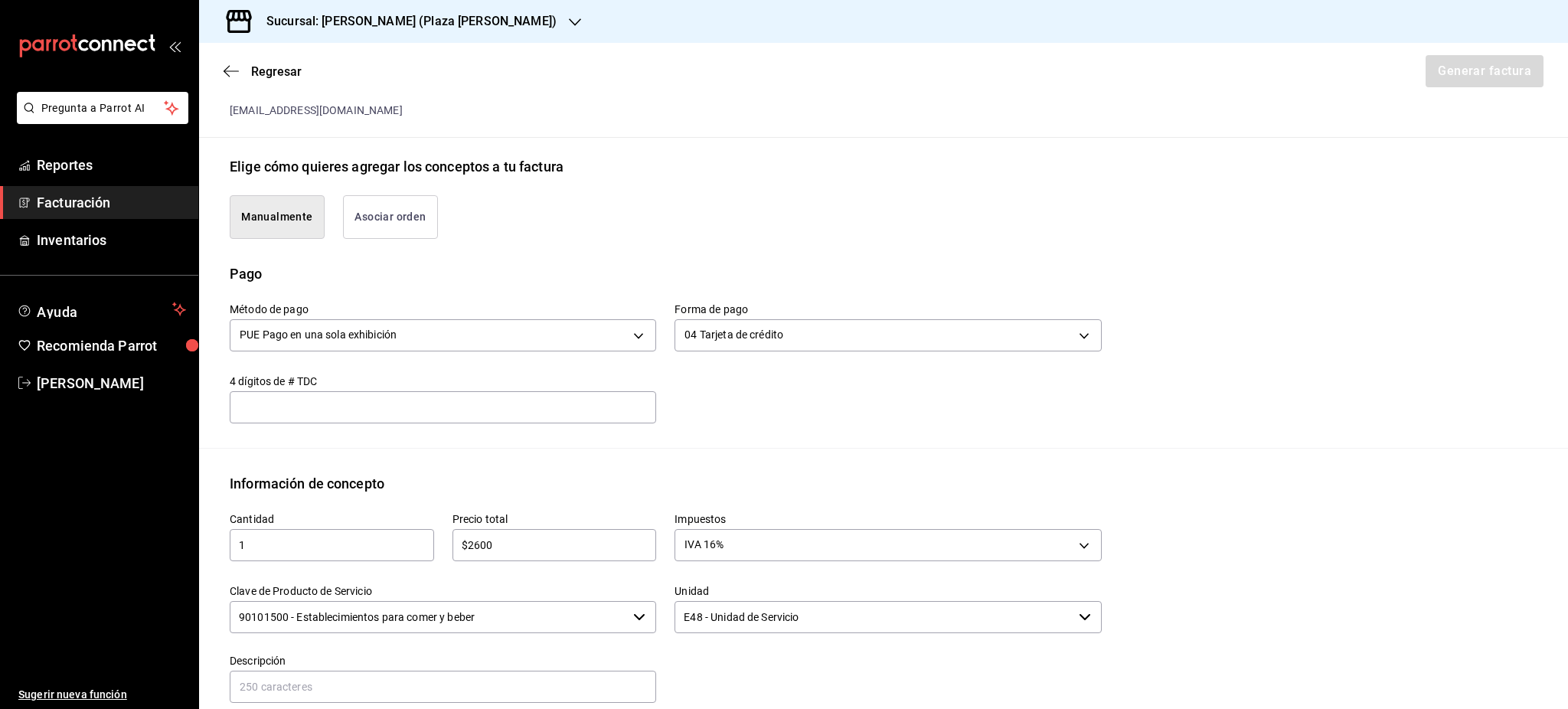
click at [1210, 477] on div "Información de concepto" at bounding box center [883, 484] width 1307 height 21
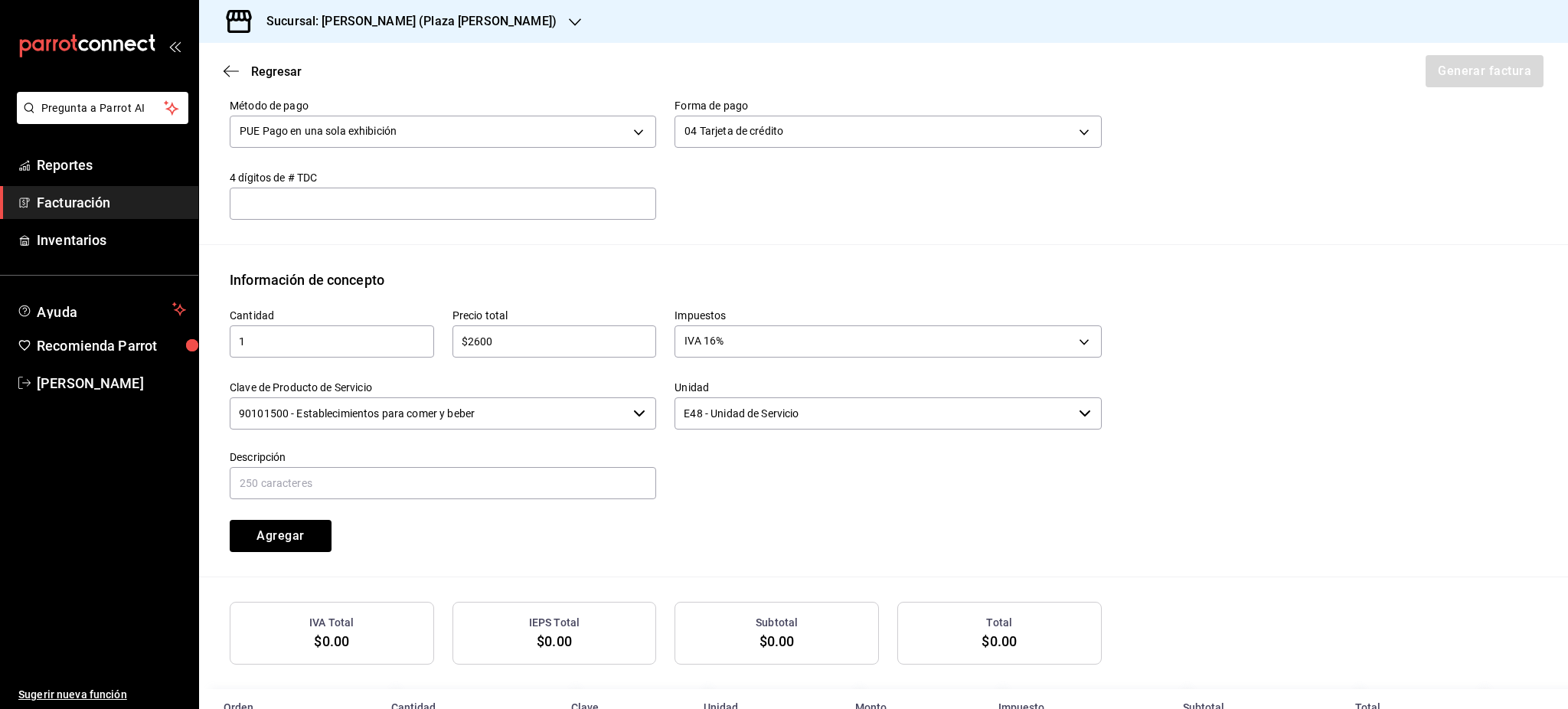
click at [538, 463] on div "Descripción" at bounding box center [443, 476] width 427 height 52
click at [533, 494] on input "text" at bounding box center [443, 483] width 427 height 32
type input "CONSUMO DE ALIMENTOS Y BEBIDAS"
click at [1133, 212] on div "Método de pago PUE Pago en una sola exhibición PUE Forma de pago 04 Tarjeta de …" at bounding box center [883, 162] width 1307 height 163
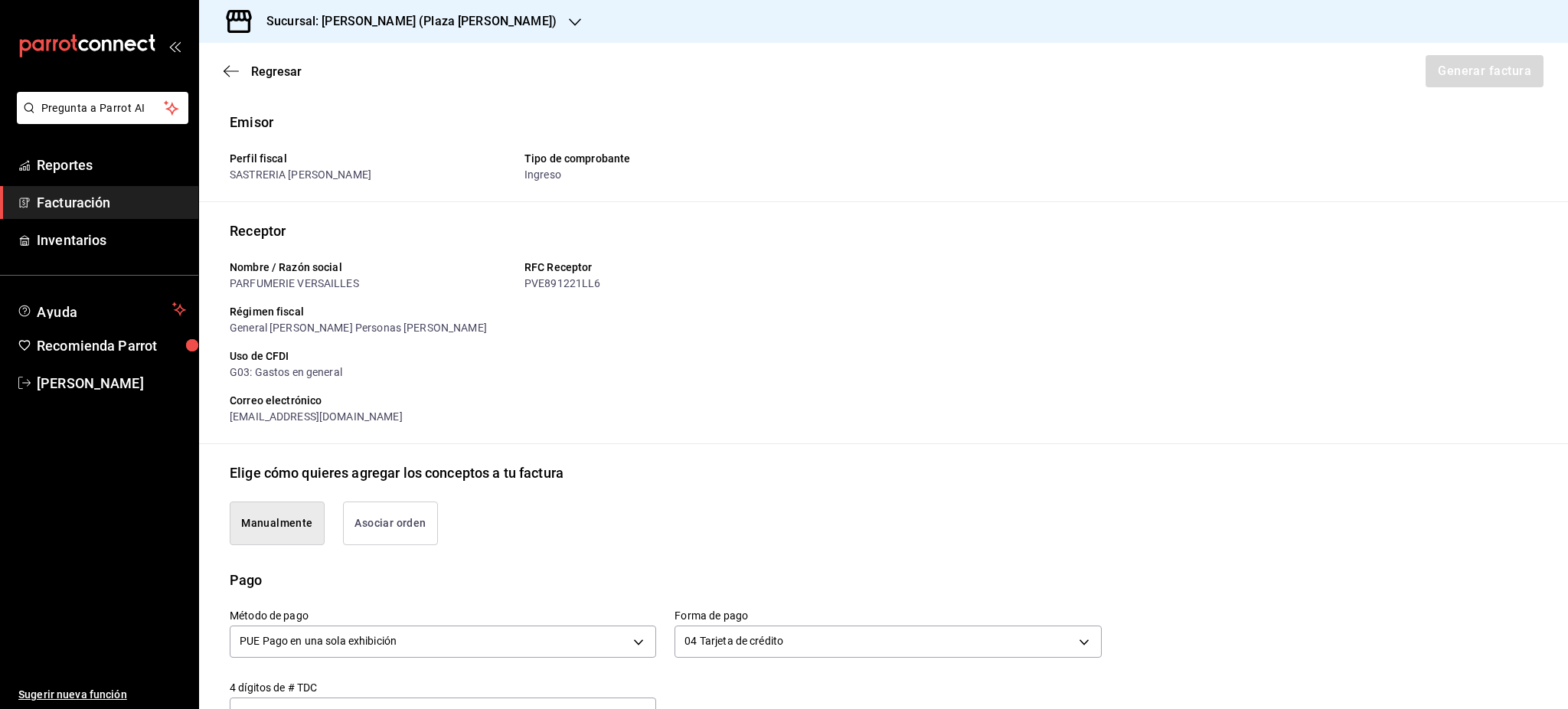
scroll to position [556, 0]
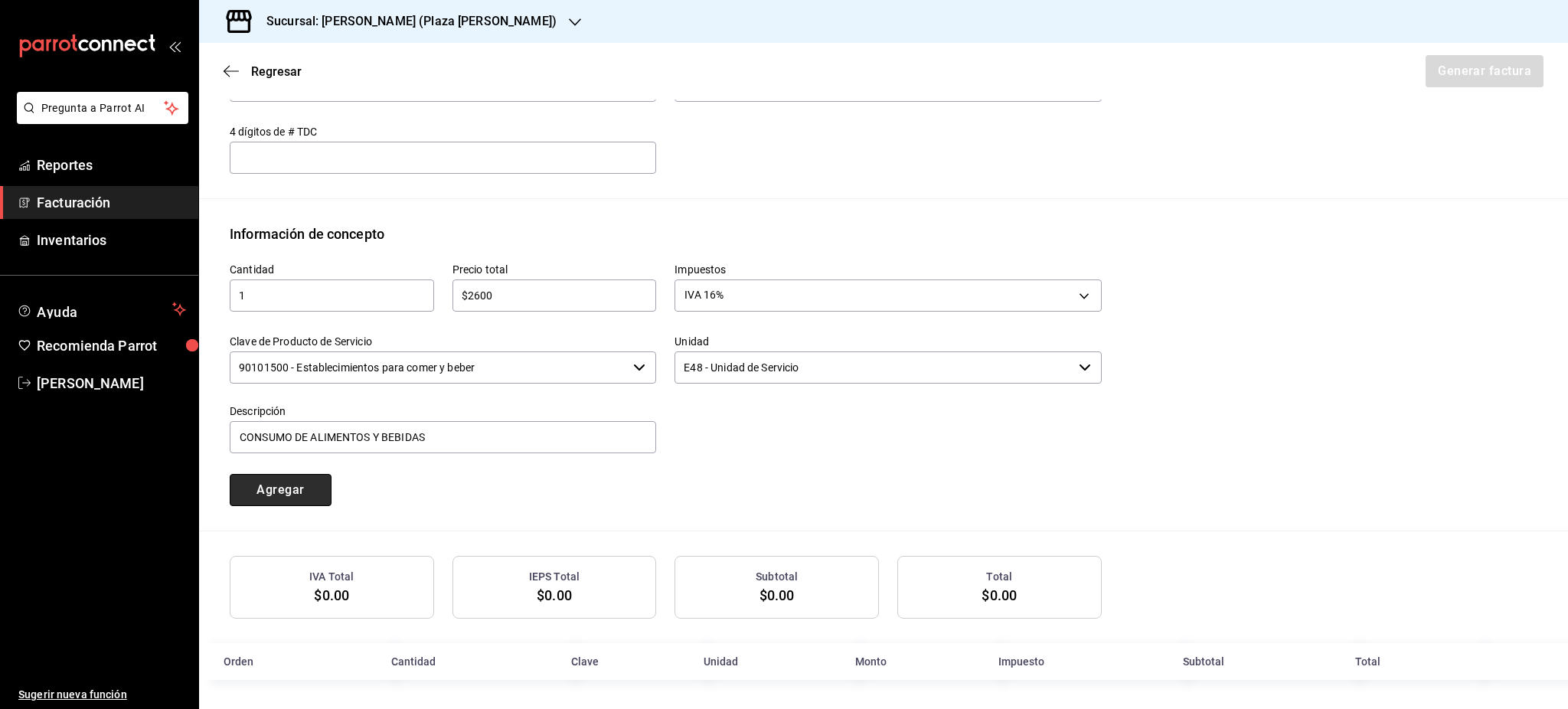
click at [282, 496] on button "Agregar" at bounding box center [280, 490] width 101 height 32
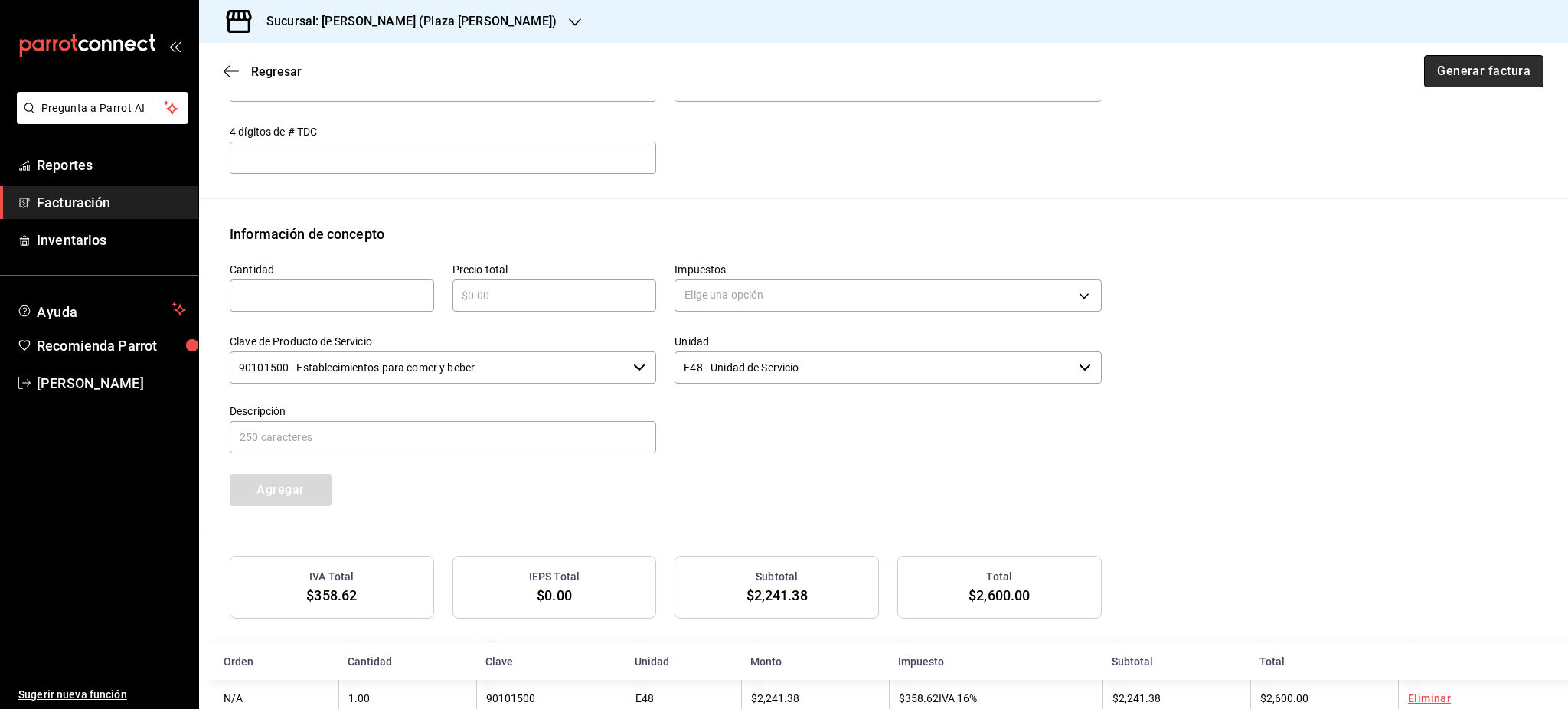
click at [1467, 79] on button "Generar factura" at bounding box center [1484, 71] width 120 height 32
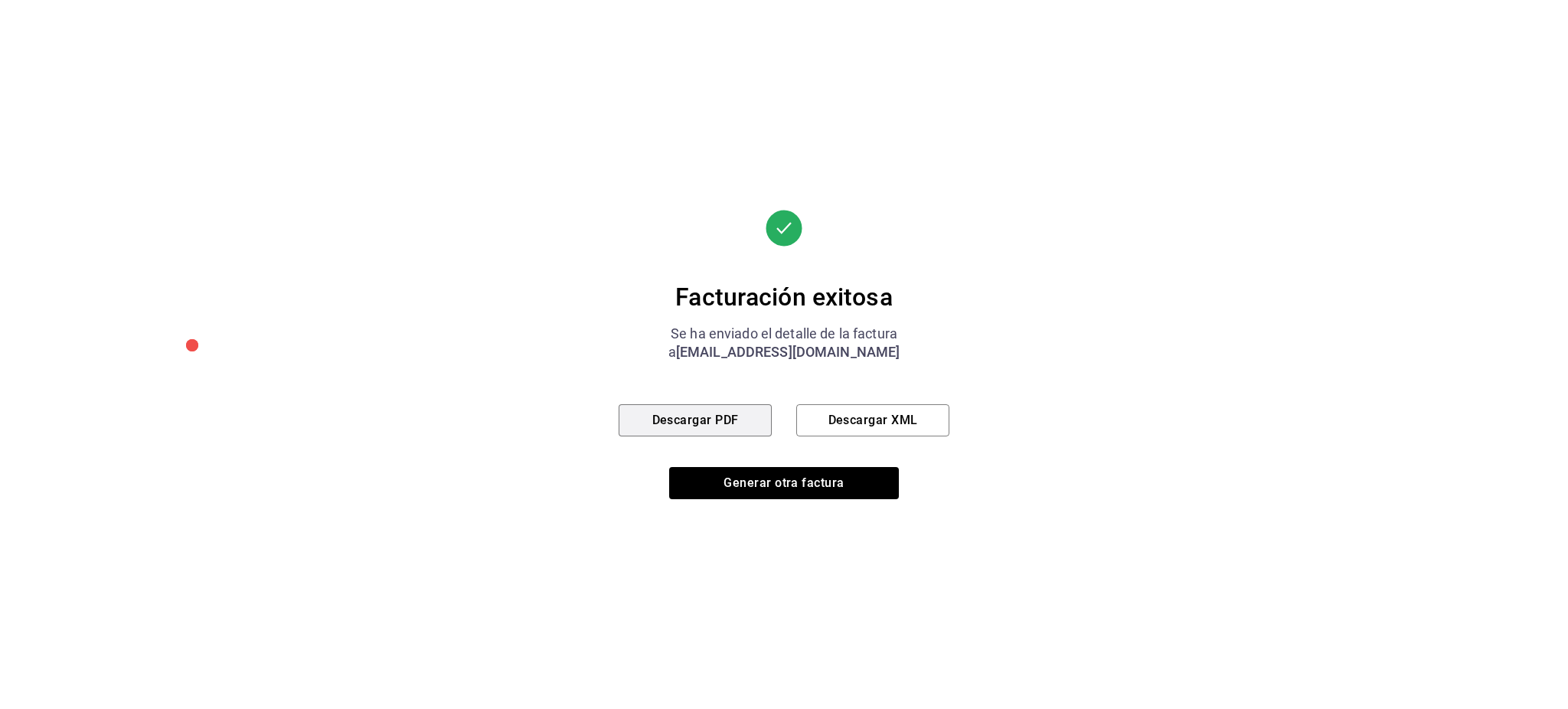
click at [736, 404] on button "Descargar PDF" at bounding box center [695, 420] width 153 height 32
click at [908, 423] on button "Descargar XML" at bounding box center [873, 420] width 153 height 32
click at [772, 486] on button "Generar otra factura" at bounding box center [784, 483] width 230 height 32
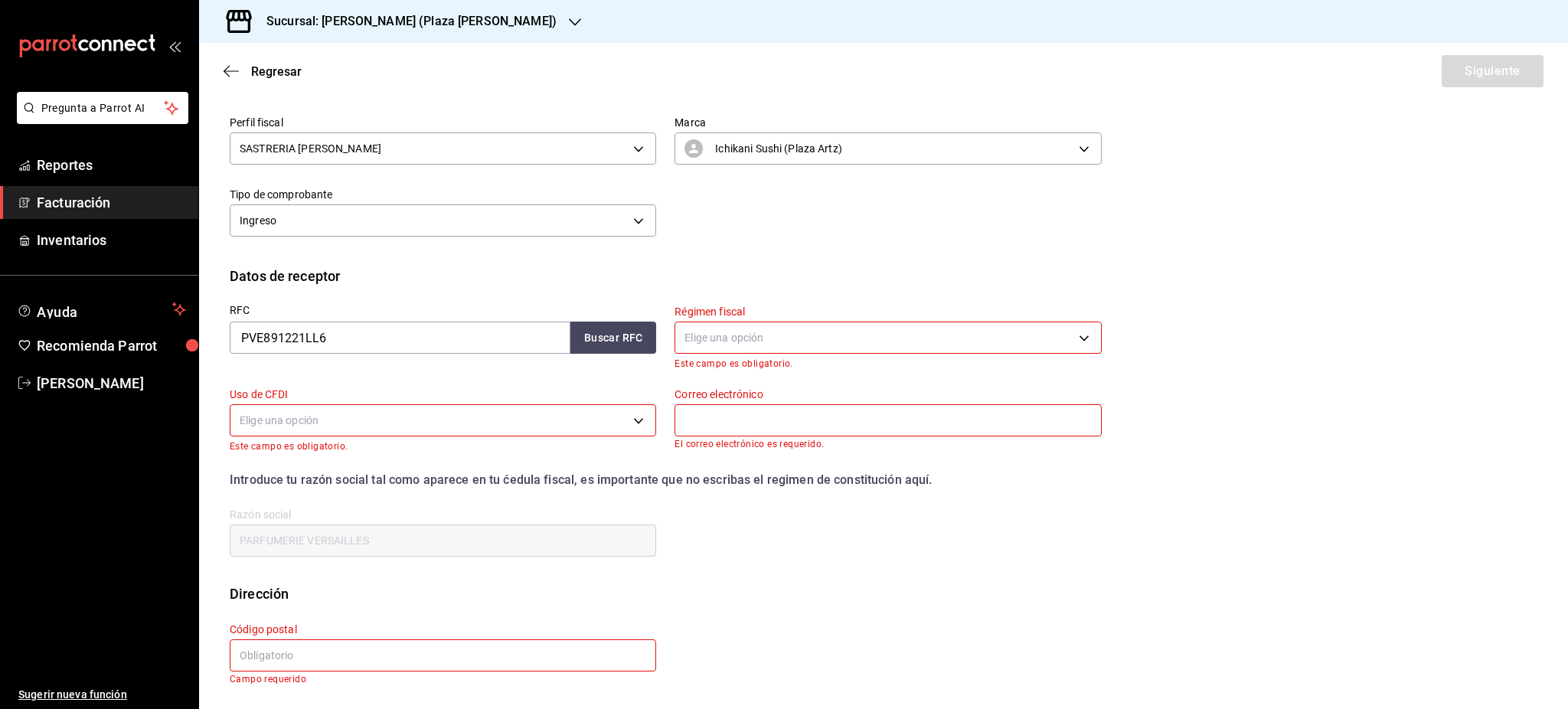
scroll to position [0, 0]
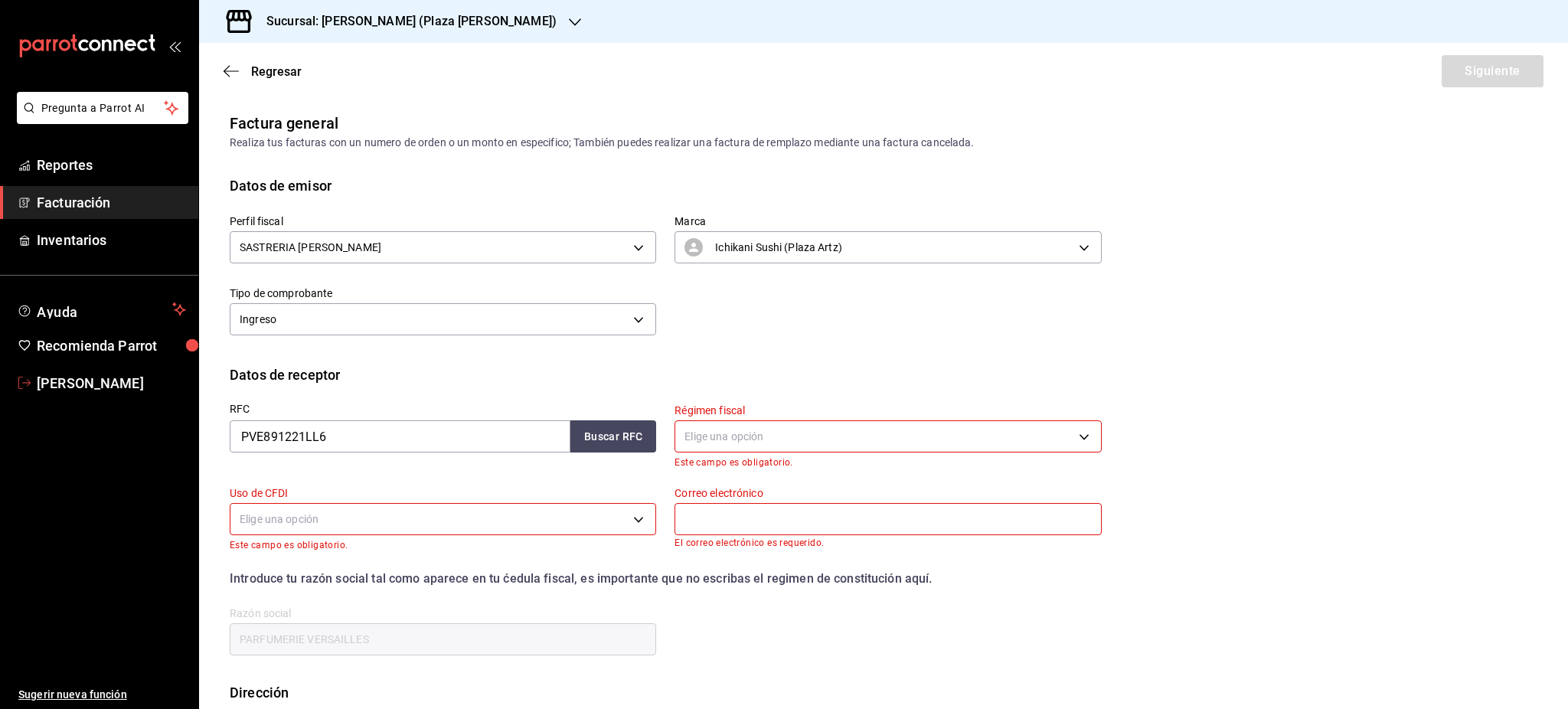
drag, startPoint x: 142, startPoint y: 379, endPoint x: 329, endPoint y: 380, distance: 187.0
click at [142, 379] on span "[PERSON_NAME]" at bounding box center [112, 383] width 150 height 21
